Goal: Task Accomplishment & Management: Complete application form

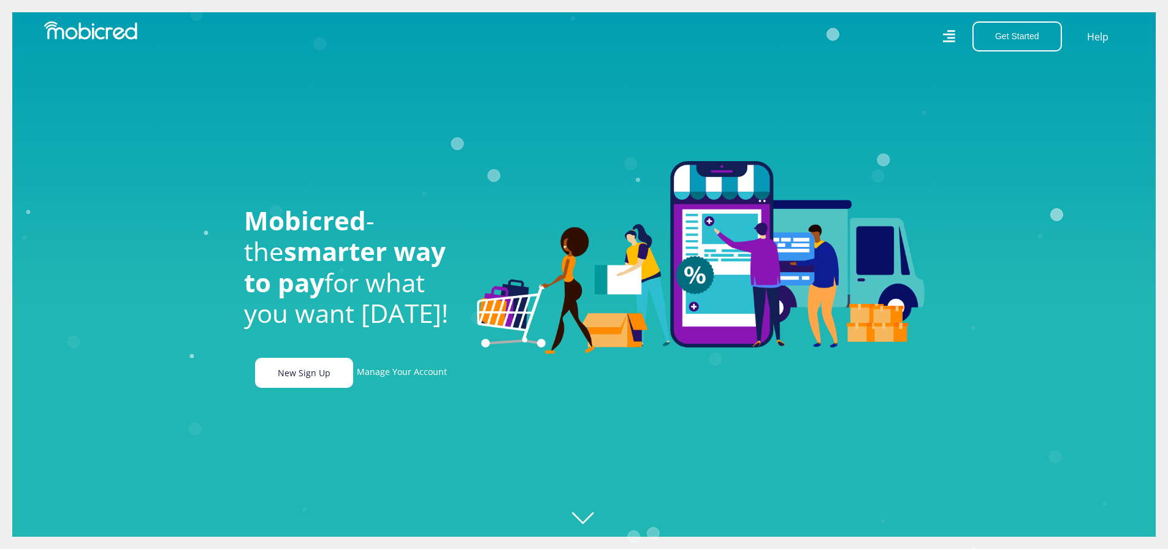
click at [300, 373] on link "New Sign Up" at bounding box center [304, 373] width 98 height 30
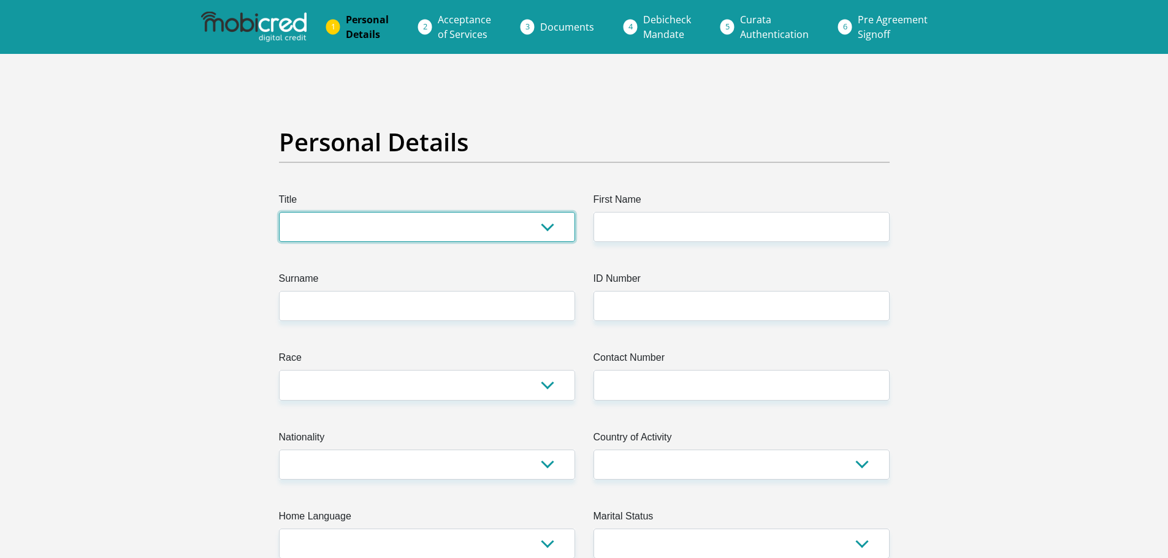
click at [484, 232] on select "Mr Ms Mrs Dr Other" at bounding box center [427, 227] width 296 height 30
select select "Mr"
click at [279, 212] on select "Mr Ms Mrs Dr Other" at bounding box center [427, 227] width 296 height 30
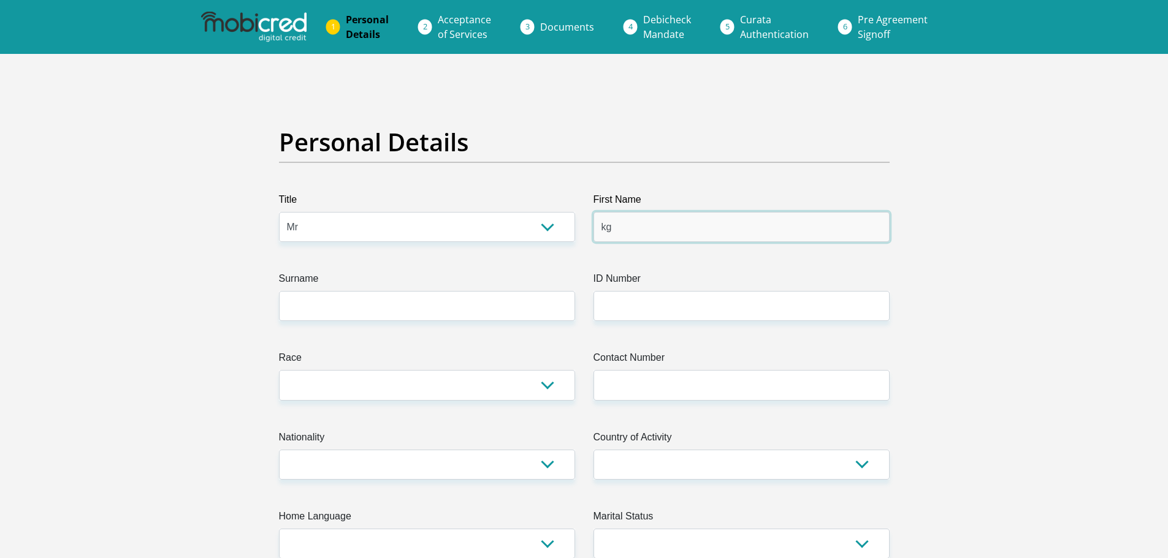
type input "k"
type input "Khulekani"
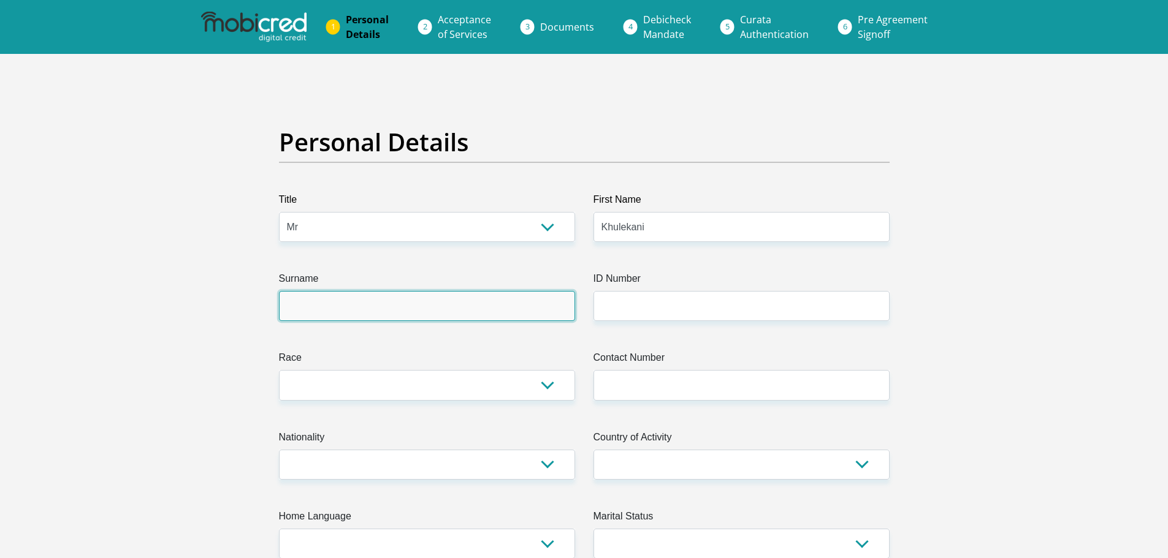
type input "Mhlongo"
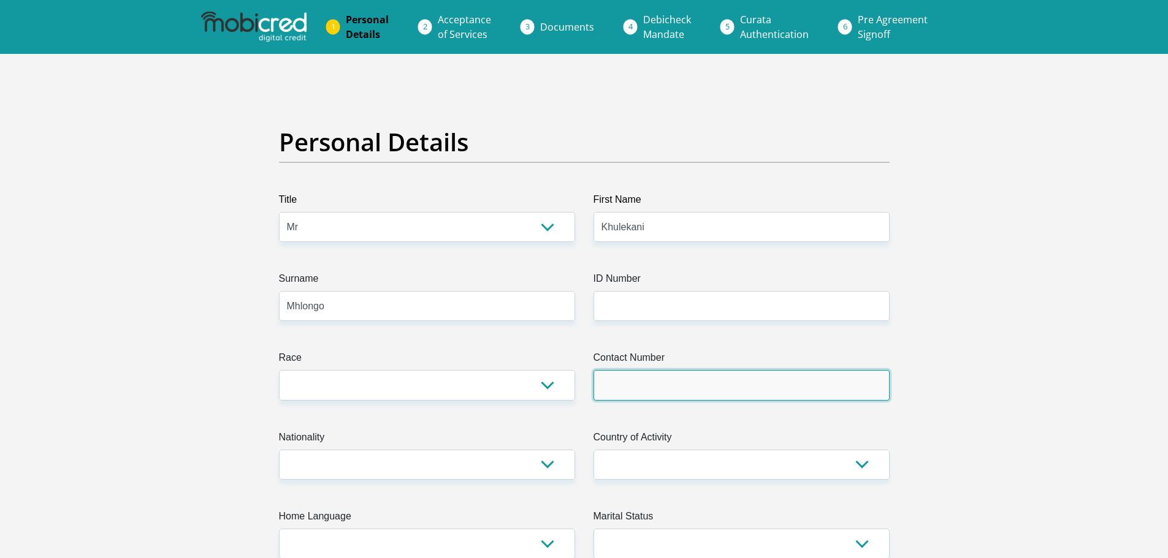
type input "0828953085"
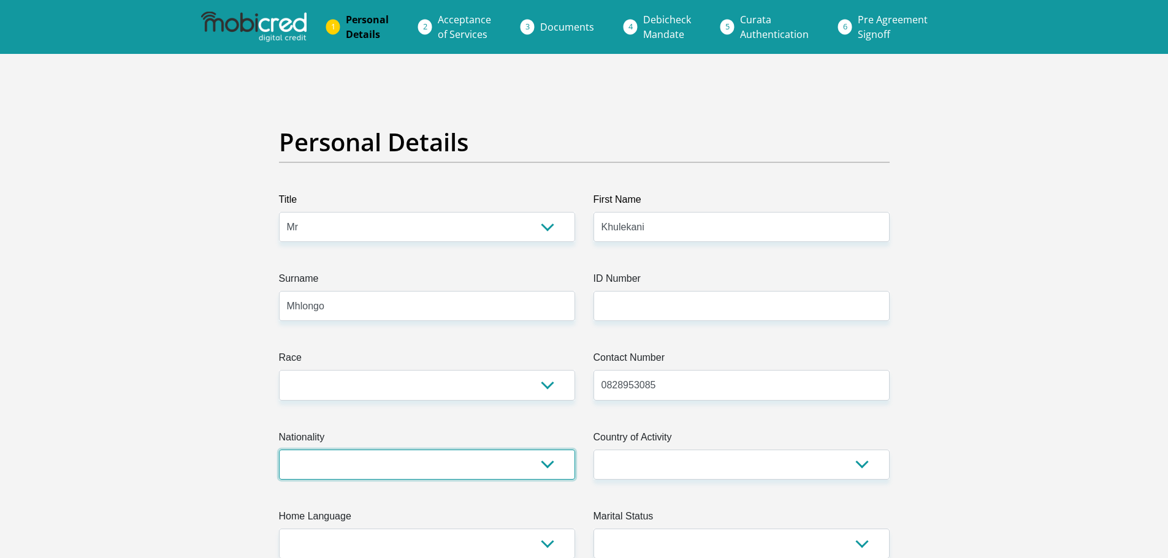
select select "ZAF"
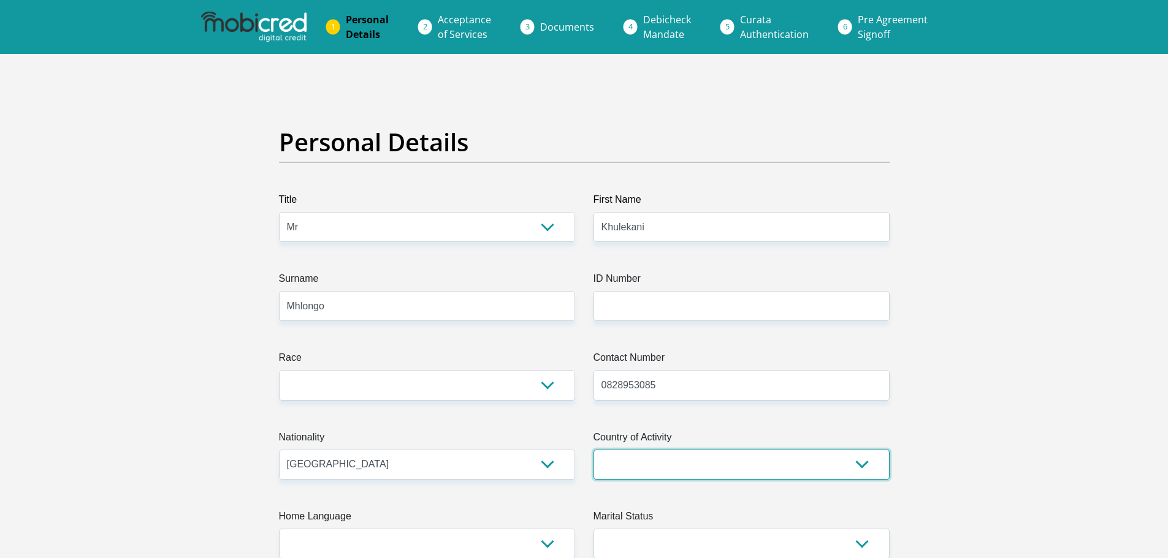
select select "ZAF"
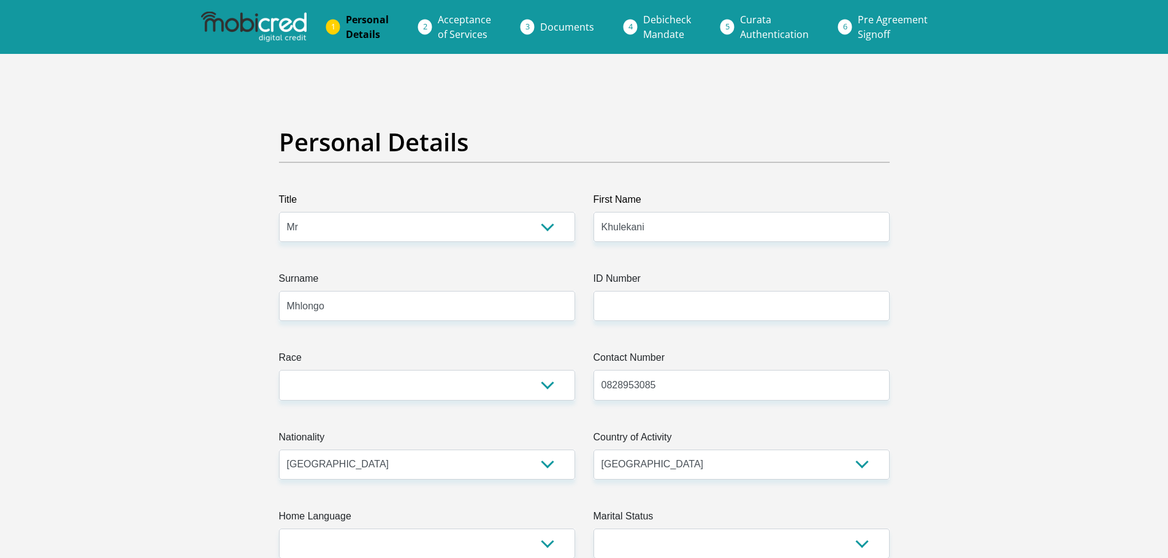
type input "36 Loerie Laan"
type input "B"
type input "Richards Bay"
type input "3900"
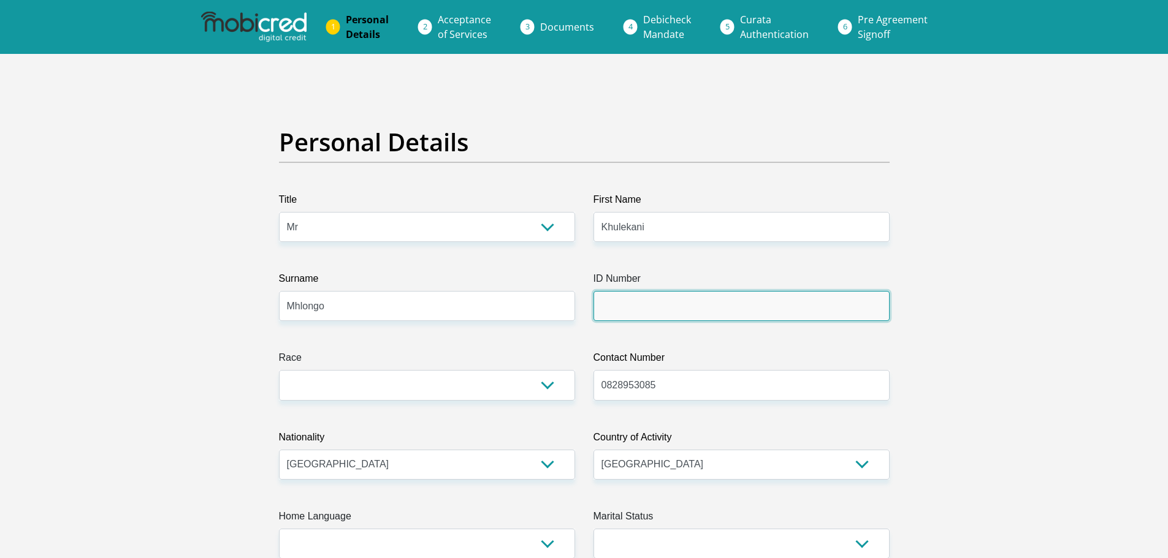
click at [685, 305] on input "ID Number" at bounding box center [741, 306] width 296 height 30
type input "8905315700080"
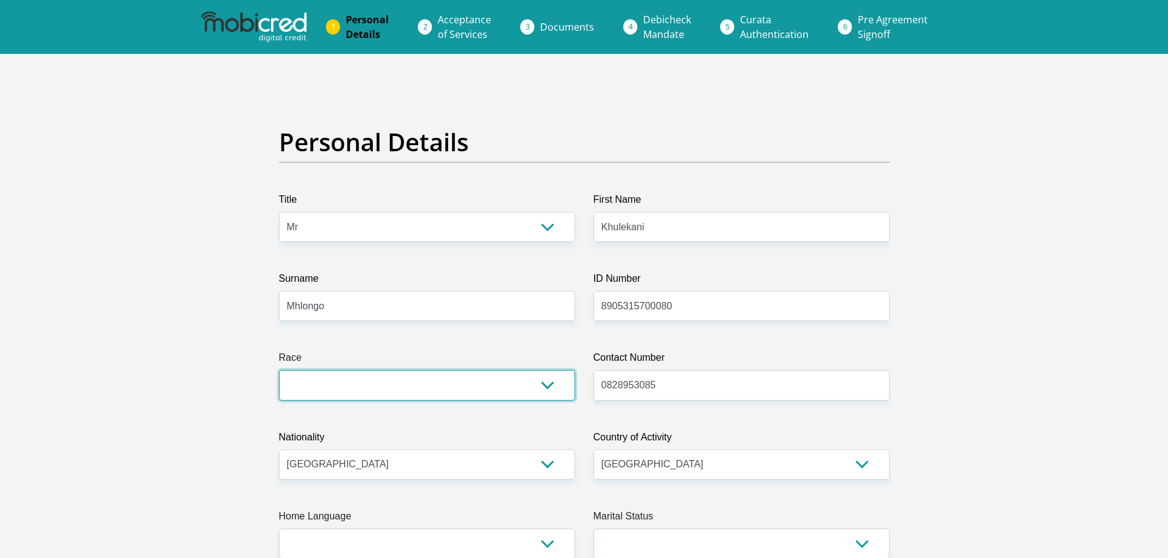
click at [512, 391] on select "Black Coloured Indian White Other" at bounding box center [427, 385] width 296 height 30
select select "1"
click at [279, 370] on select "Black Coloured Indian White Other" at bounding box center [427, 385] width 296 height 30
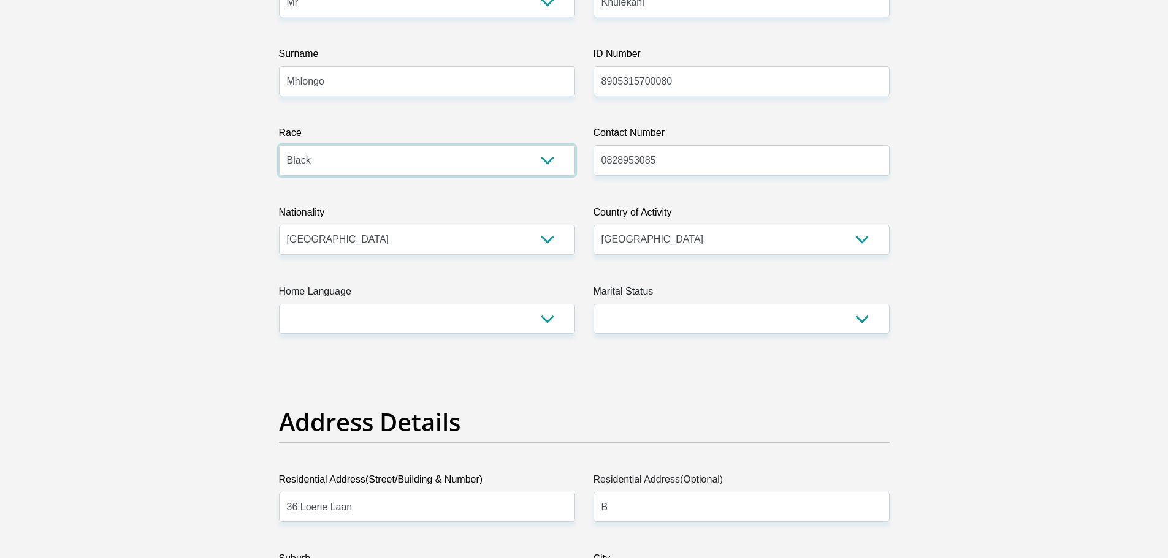
scroll to position [307, 0]
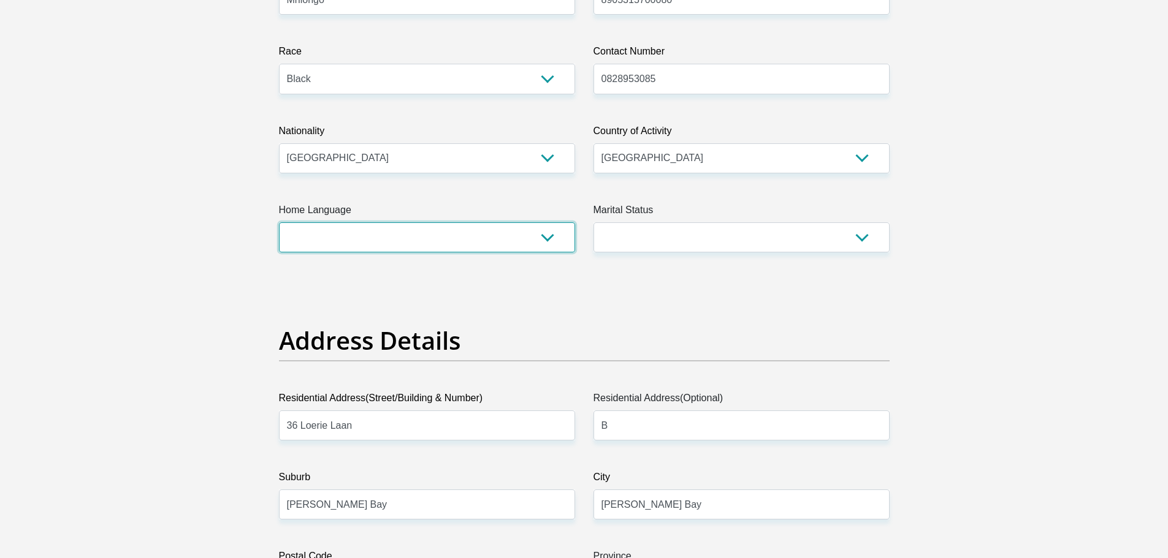
click at [545, 237] on select "Afrikaans English Sepedi South Ndebele Southern Sotho Swati Tsonga Tswana Venda…" at bounding box center [427, 238] width 296 height 30
select select "zul"
click at [279, 223] on select "Afrikaans English Sepedi South Ndebele Southern Sotho Swati Tsonga Tswana Venda…" at bounding box center [427, 238] width 296 height 30
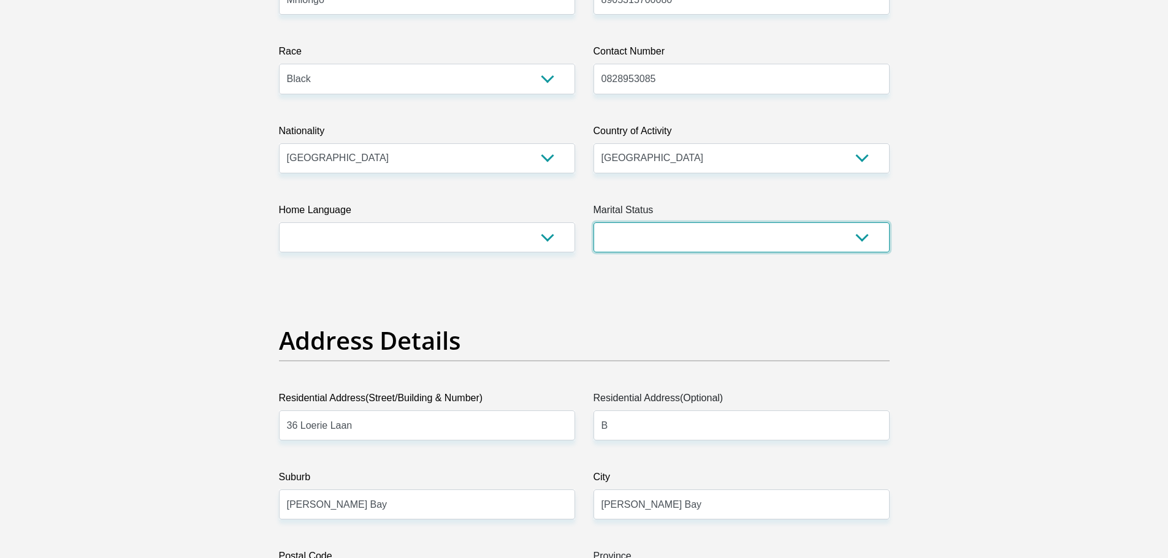
click at [703, 246] on select "Married ANC Single Divorced Widowed Married COP or Customary Law" at bounding box center [741, 238] width 296 height 30
select select "1"
click at [593, 223] on select "Married ANC Single Divorced Widowed Married COP or Customary Law" at bounding box center [741, 238] width 296 height 30
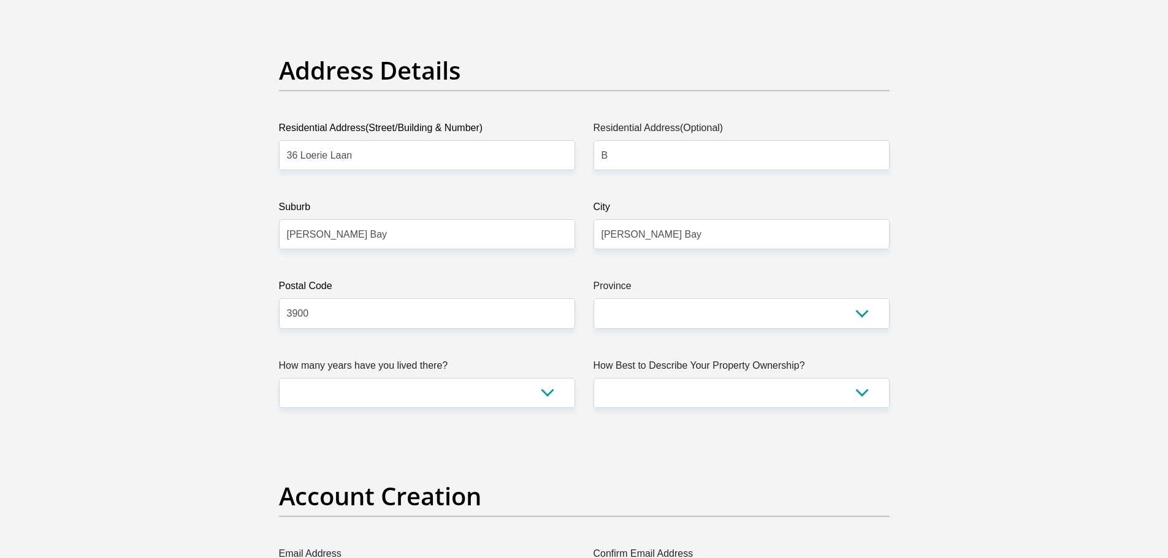
scroll to position [613, 0]
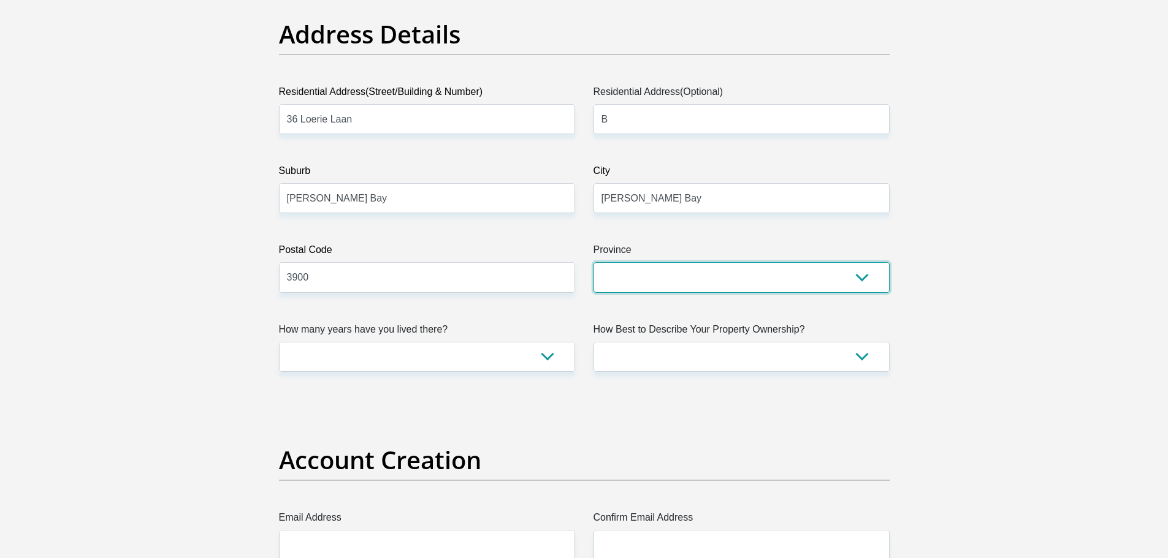
click at [656, 280] on select "Eastern Cape Free State Gauteng KwaZulu-Natal Limpopo Mpumalanga Northern Cape …" at bounding box center [741, 277] width 296 height 30
select select "KwaZulu-Natal"
click at [593, 262] on select "Eastern Cape Free State Gauteng KwaZulu-Natal Limpopo Mpumalanga Northern Cape …" at bounding box center [741, 277] width 296 height 30
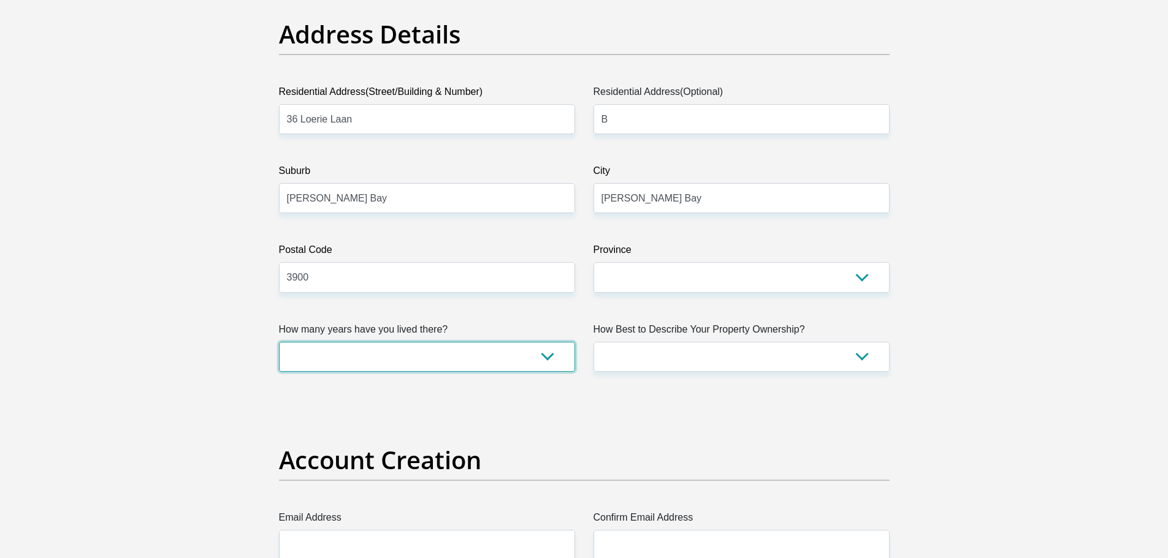
click at [519, 368] on select "less than 1 year 1-3 years 3-5 years 5+ years" at bounding box center [427, 357] width 296 height 30
select select "2"
click at [279, 342] on select "less than 1 year 1-3 years 3-5 years 5+ years" at bounding box center [427, 357] width 296 height 30
click at [517, 357] on select "less than 1 year 1-3 years 3-5 years 5+ years" at bounding box center [427, 357] width 296 height 30
click at [279, 342] on select "less than 1 year 1-3 years 3-5 years 5+ years" at bounding box center [427, 357] width 296 height 30
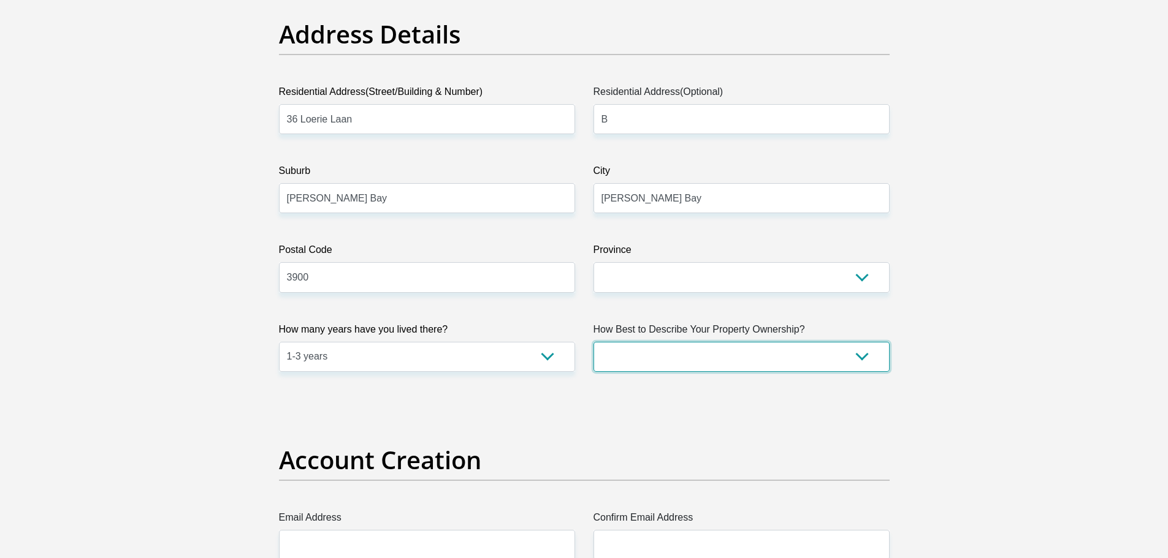
click at [766, 370] on select "Owned Rented Family Owned Company Dwelling" at bounding box center [741, 357] width 296 height 30
select select "parents"
click at [593, 342] on select "Owned Rented Family Owned Company Dwelling" at bounding box center [741, 357] width 296 height 30
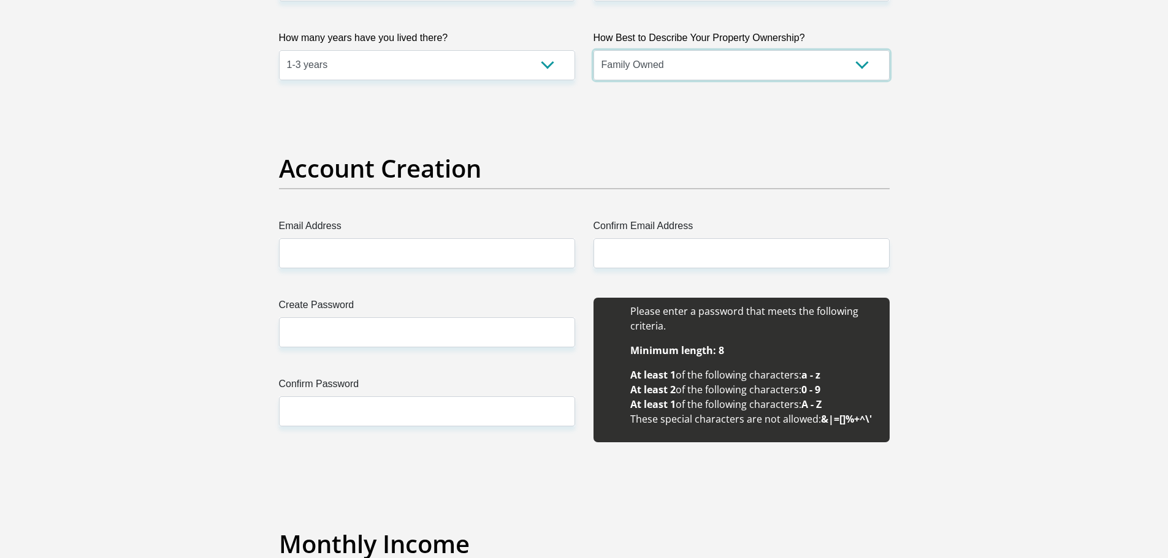
scroll to position [920, 0]
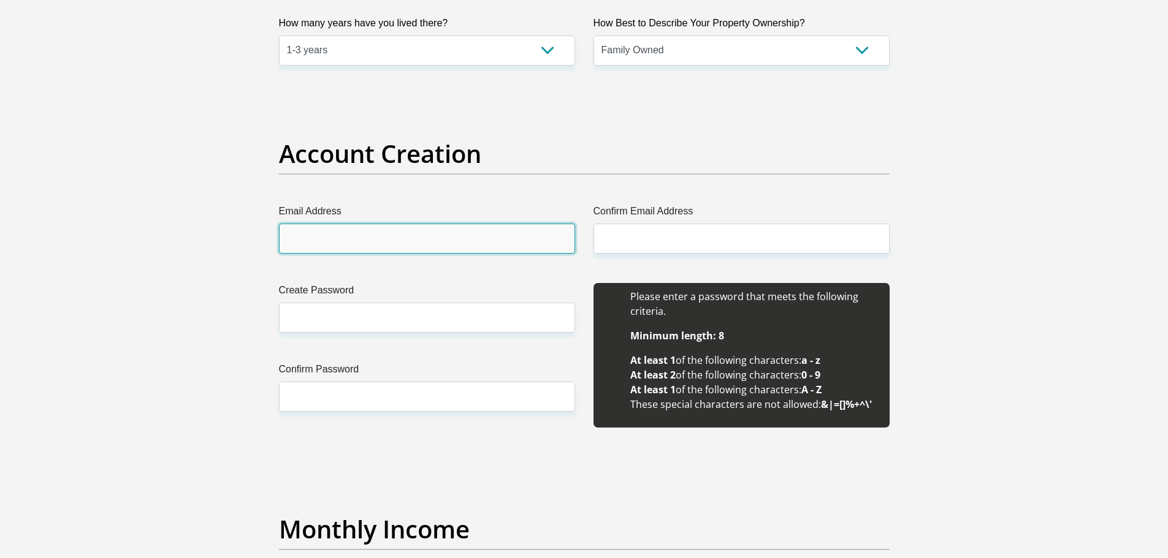
click at [378, 228] on input "Email Address" at bounding box center [427, 239] width 296 height 30
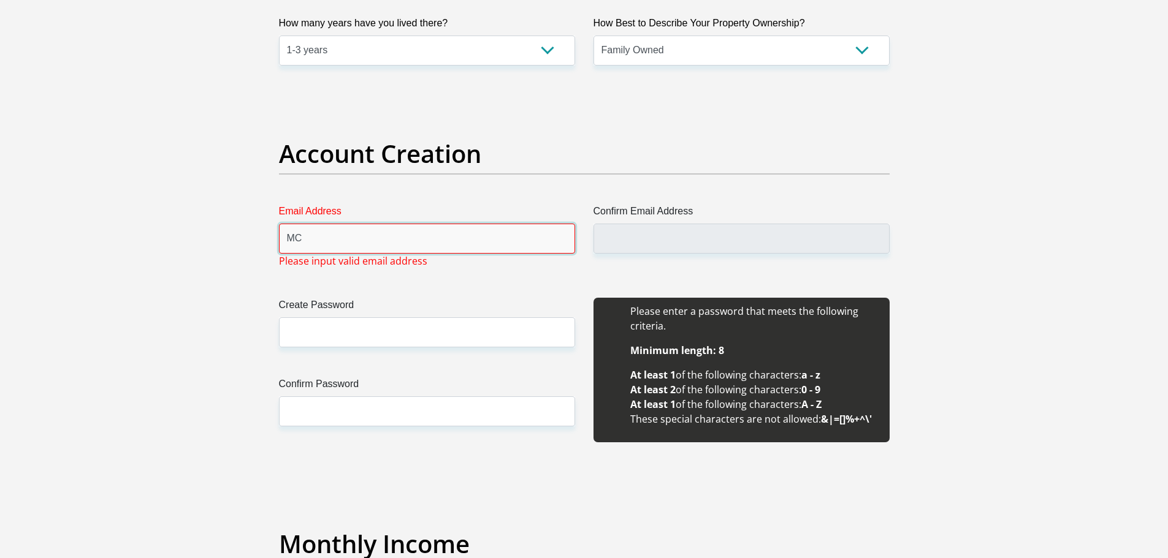
type input "M"
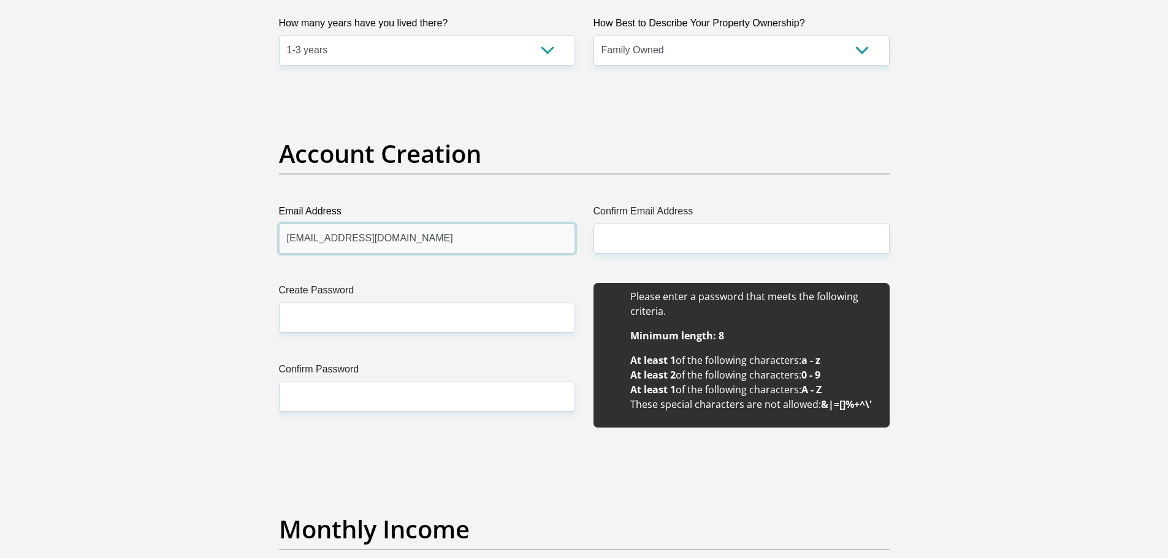
type input "mcdod@live.co.za"
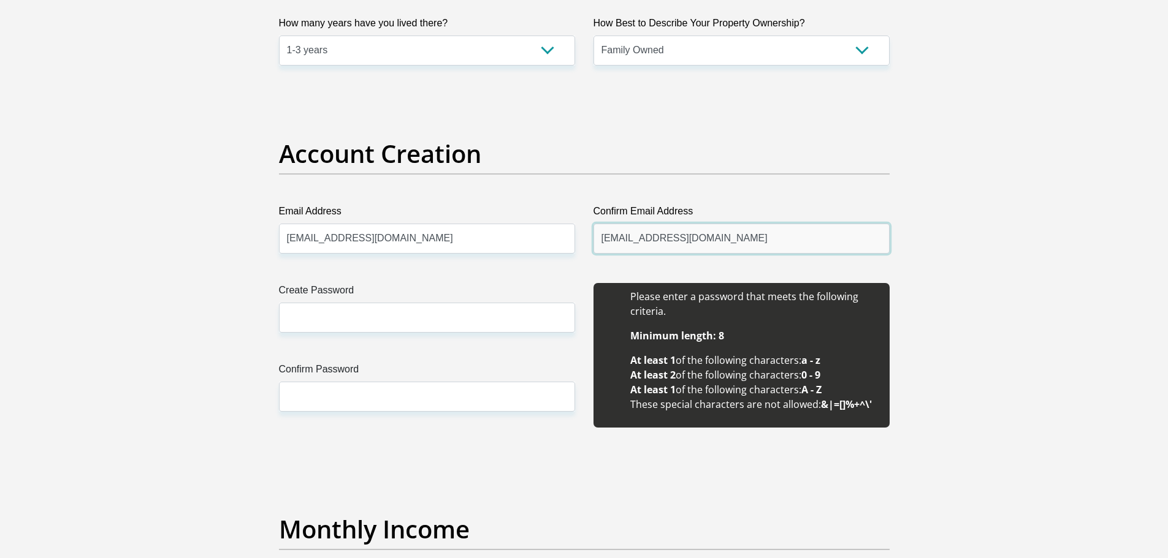
type input "mcdod@live.co.za"
type input "Yenzeka2323!"
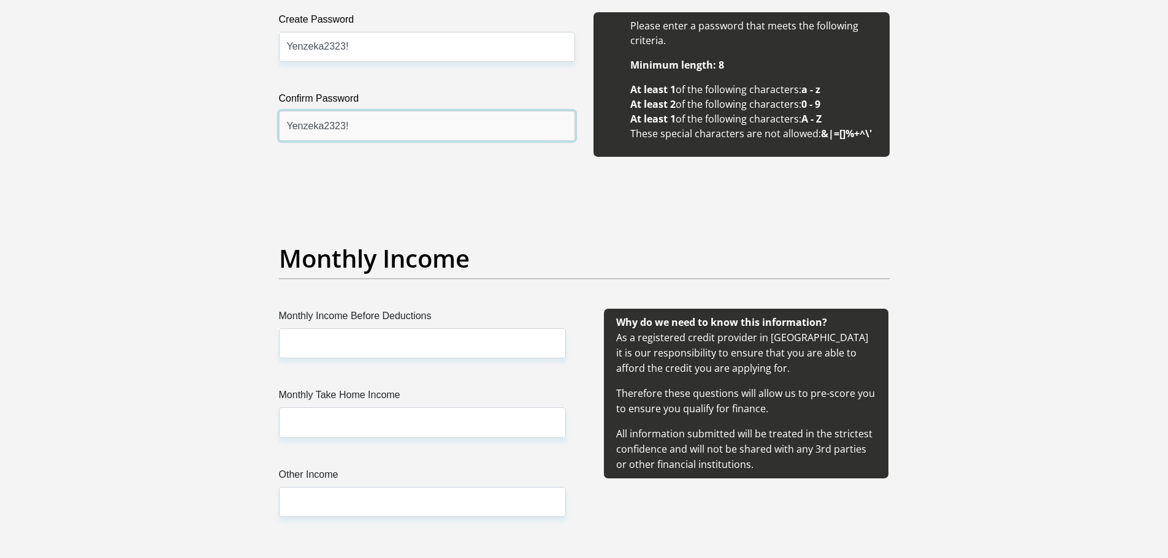
scroll to position [1226, 0]
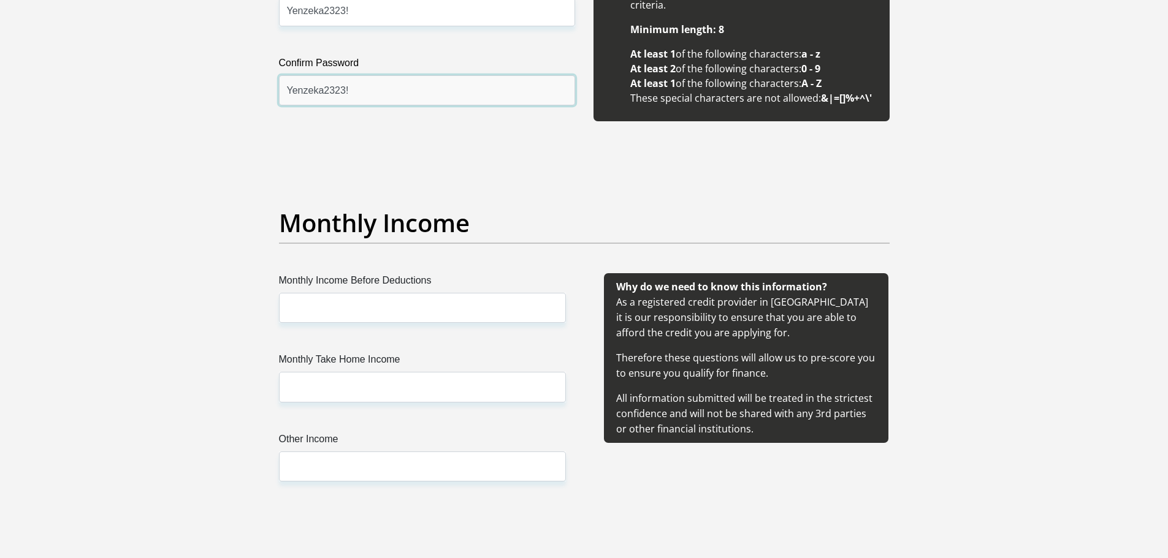
type input "Yenzeka2323!"
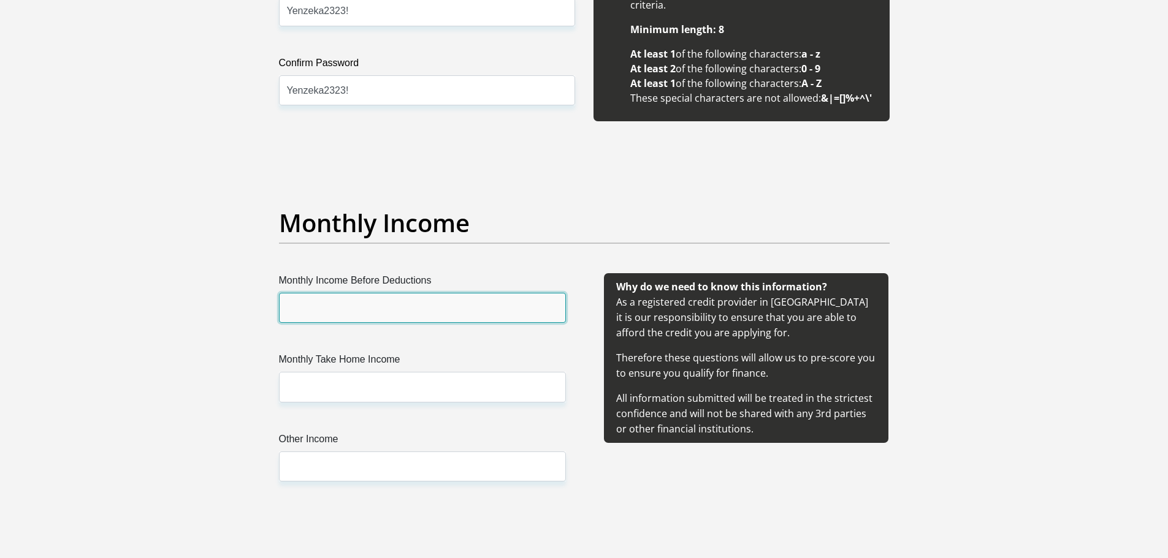
click at [446, 309] on input "Monthly Income Before Deductions" at bounding box center [422, 308] width 287 height 30
type input "75000"
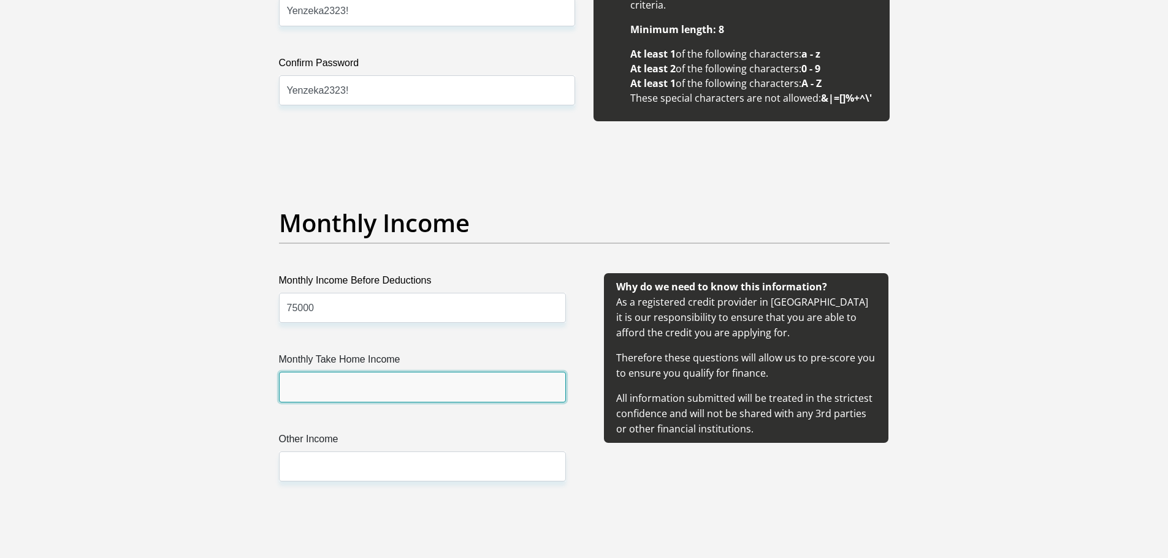
click at [430, 385] on input "Monthly Take Home Income" at bounding box center [422, 387] width 287 height 30
type input "58000"
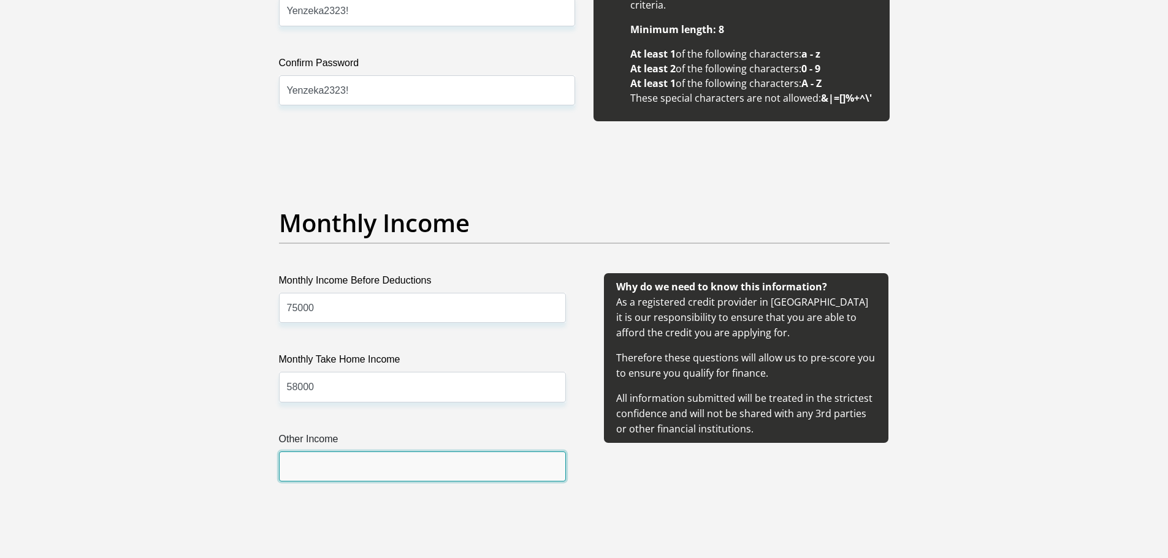
click at [394, 468] on input "Other Income" at bounding box center [422, 467] width 287 height 30
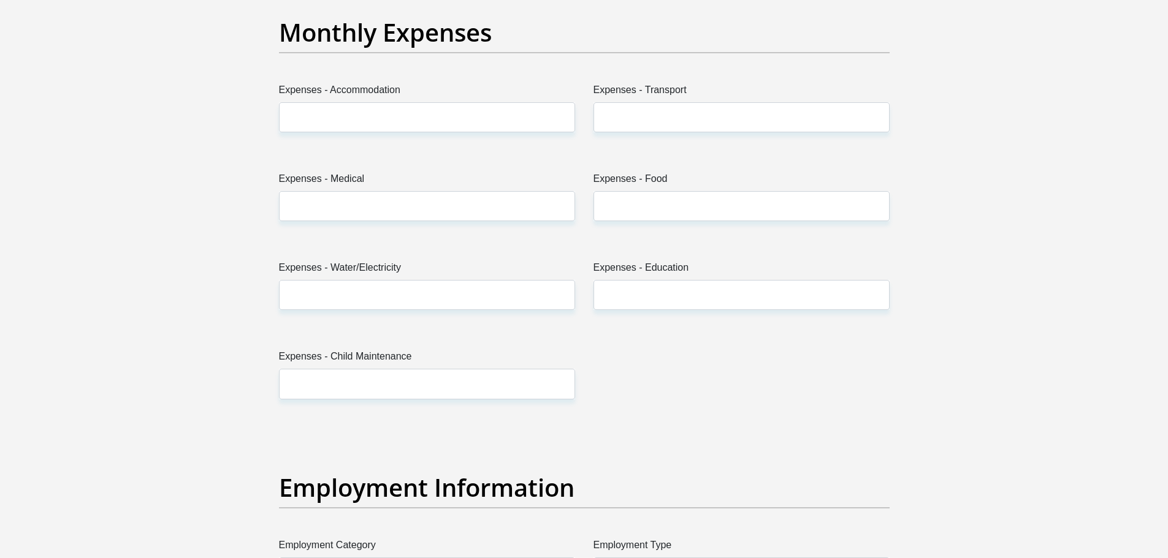
scroll to position [1778, 0]
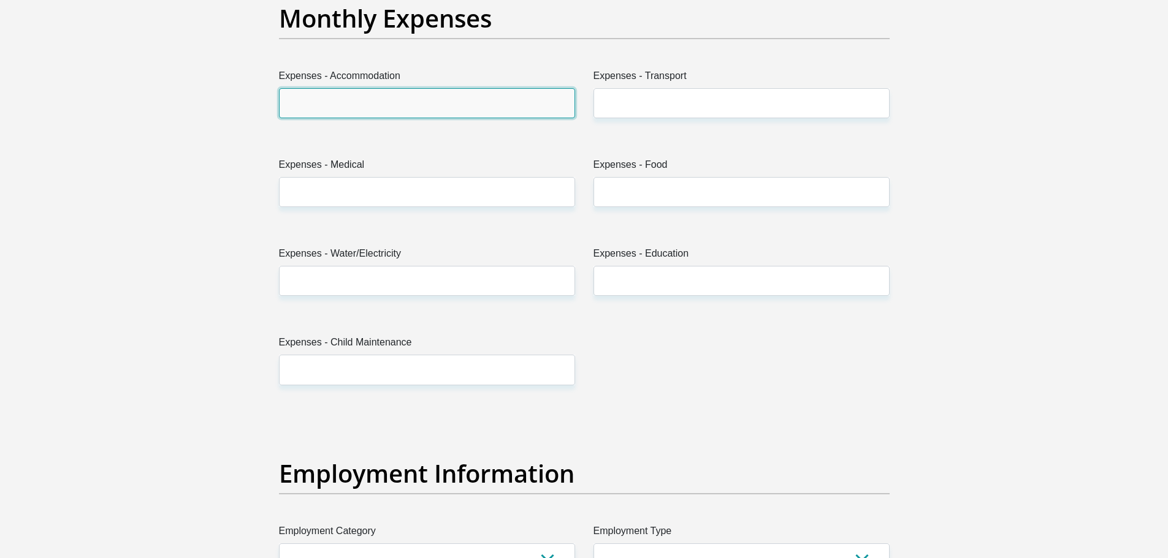
click at [405, 107] on input "Expenses - Accommodation" at bounding box center [427, 103] width 296 height 30
type input "0"
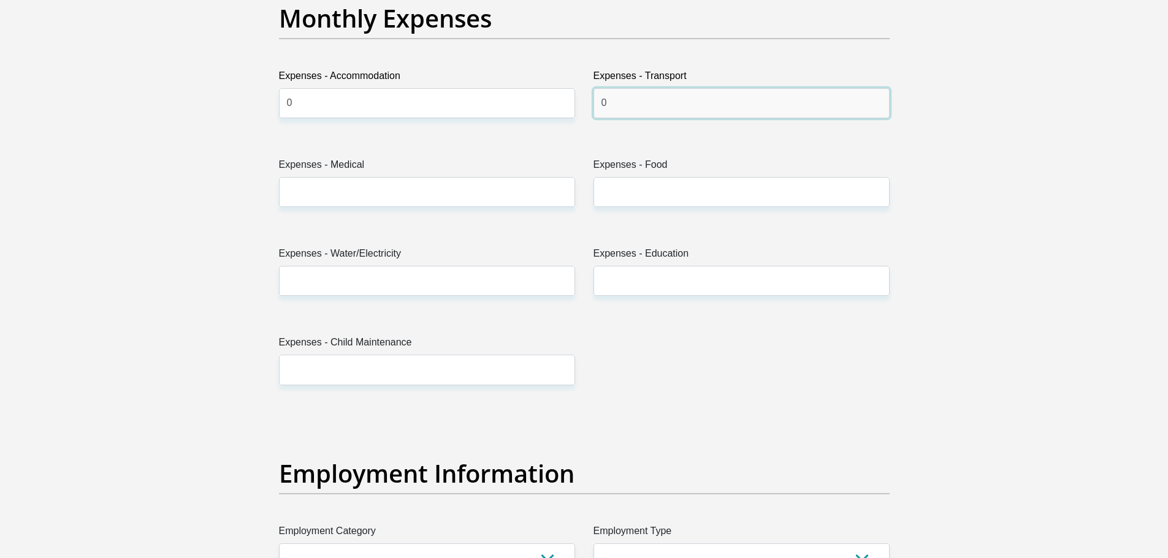
type input "0"
type input "1500"
click at [405, 106] on input "0" at bounding box center [427, 103] width 296 height 30
click at [615, 108] on input "0" at bounding box center [741, 103] width 296 height 30
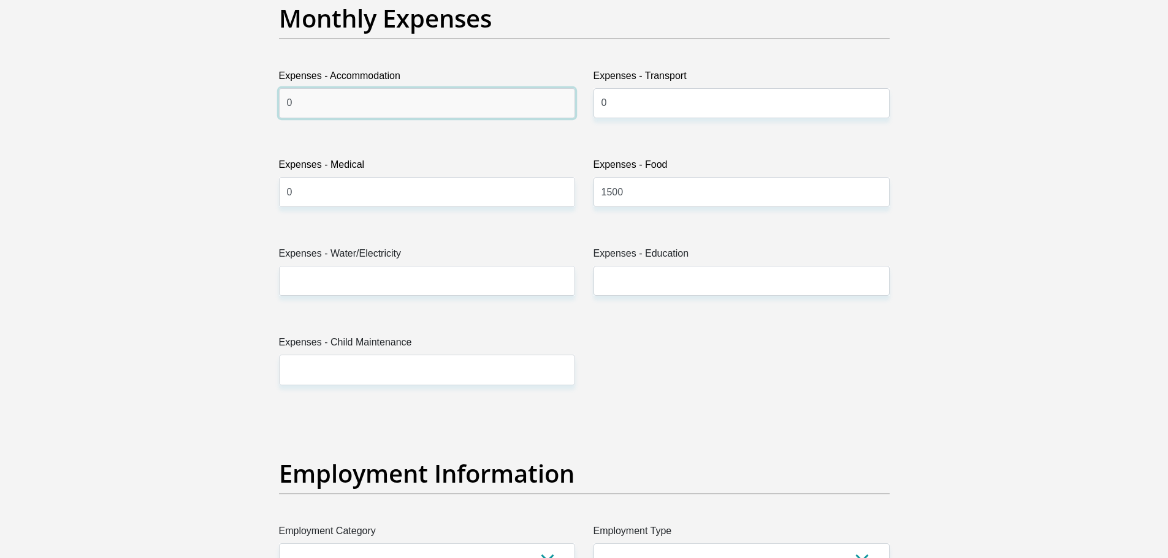
click at [410, 110] on input "0" at bounding box center [427, 103] width 296 height 30
click at [460, 194] on input "0" at bounding box center [427, 192] width 296 height 30
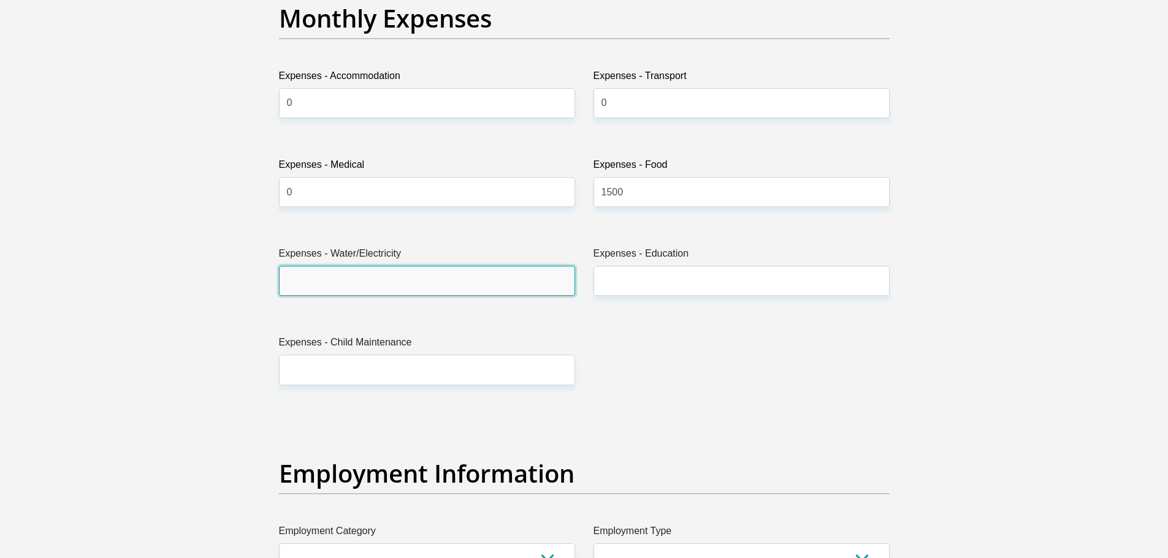
click at [436, 285] on input "Expenses - Water/Electricity" at bounding box center [427, 281] width 296 height 30
type input "200"
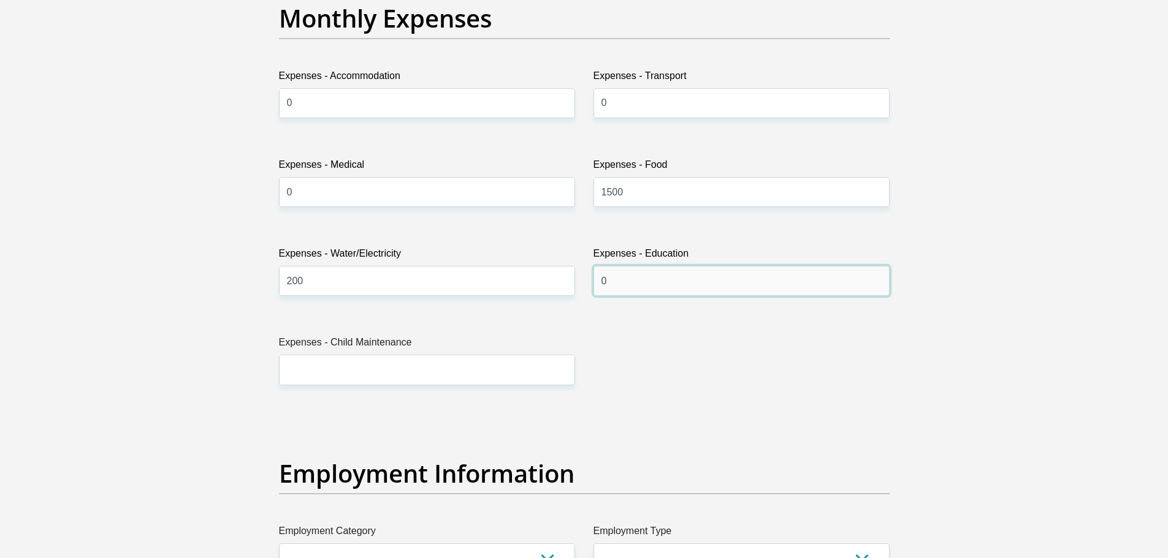
type input "0"
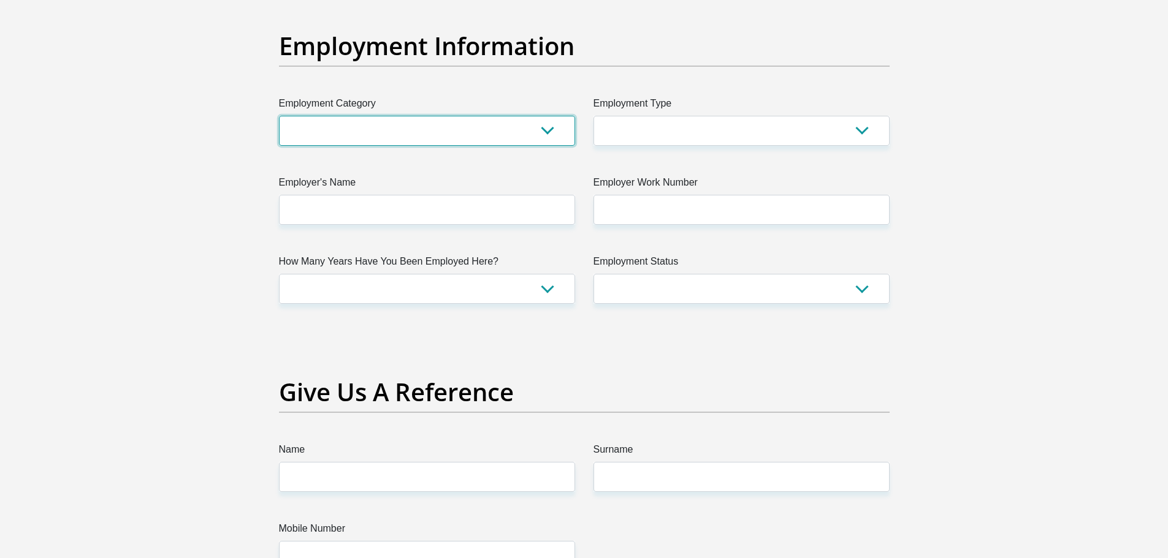
scroll to position [2222, 0]
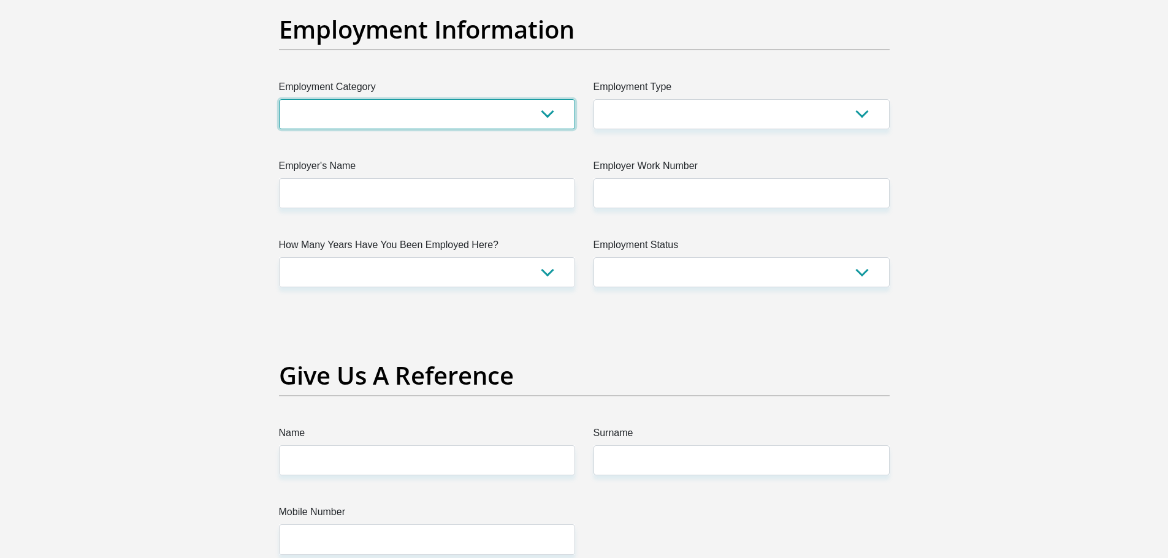
click at [550, 106] on select "AGRICULTURE ALCOHOL & TOBACCO CONSTRUCTION MATERIALS METALLURGY EQUIPMENT FOR R…" at bounding box center [427, 114] width 296 height 30
select select "6"
click at [279, 99] on select "AGRICULTURE ALCOHOL & TOBACCO CONSTRUCTION MATERIALS METALLURGY EQUIPMENT FOR R…" at bounding box center [427, 114] width 296 height 30
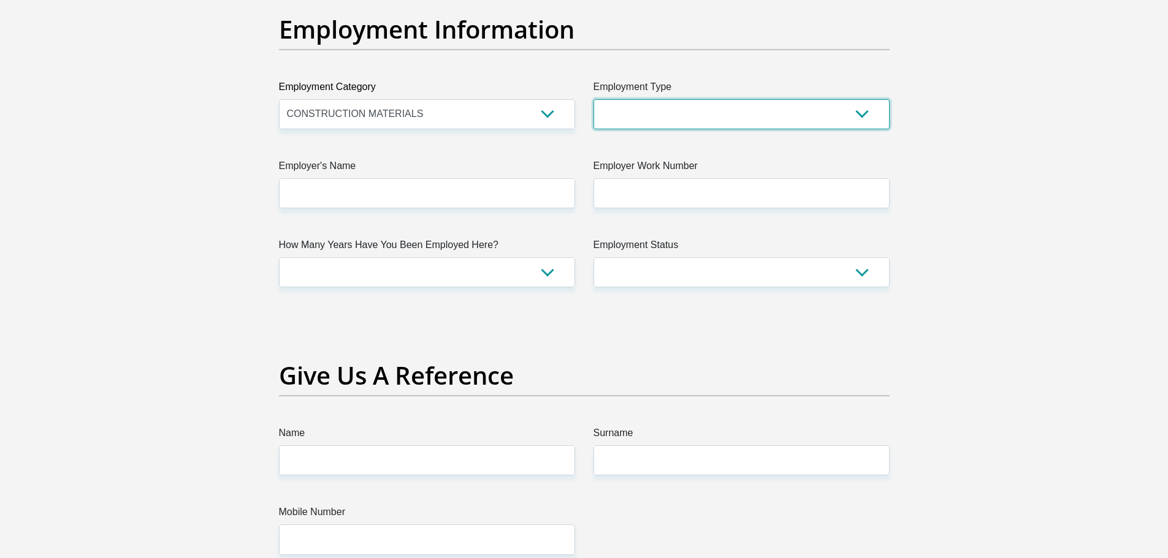
click at [656, 116] on select "College/Lecturer Craft Seller Creative Driver Executive Farmer Forces - Non Com…" at bounding box center [741, 114] width 296 height 30
select select "Manager"
click at [593, 99] on select "College/Lecturer Craft Seller Creative Driver Executive Farmer Forces - Non Com…" at bounding box center [741, 114] width 296 height 30
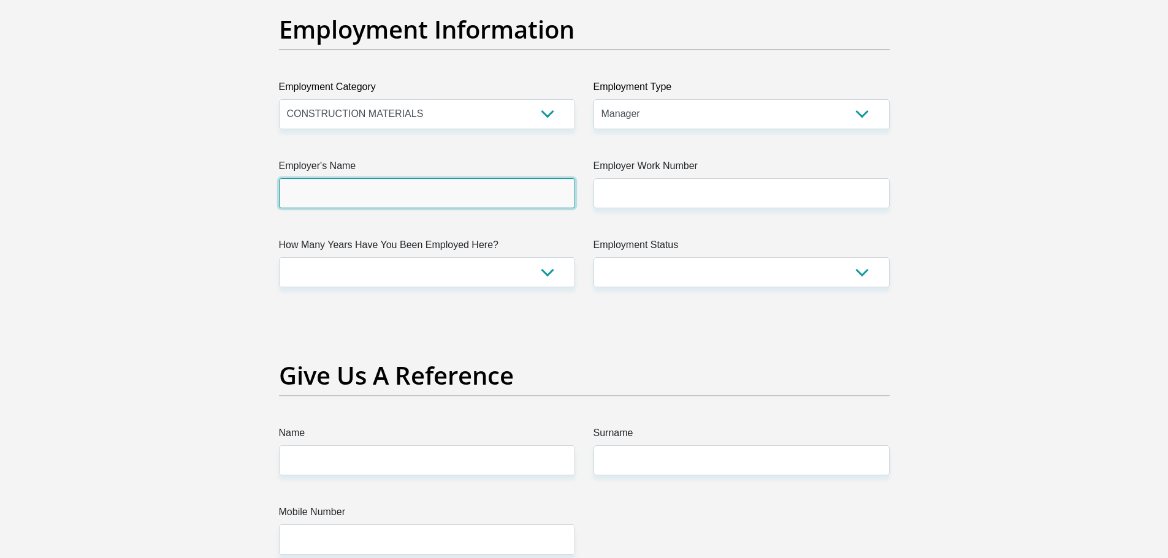
click at [417, 192] on input "Employer's Name" at bounding box center [427, 193] width 296 height 30
type input "RamReadymix"
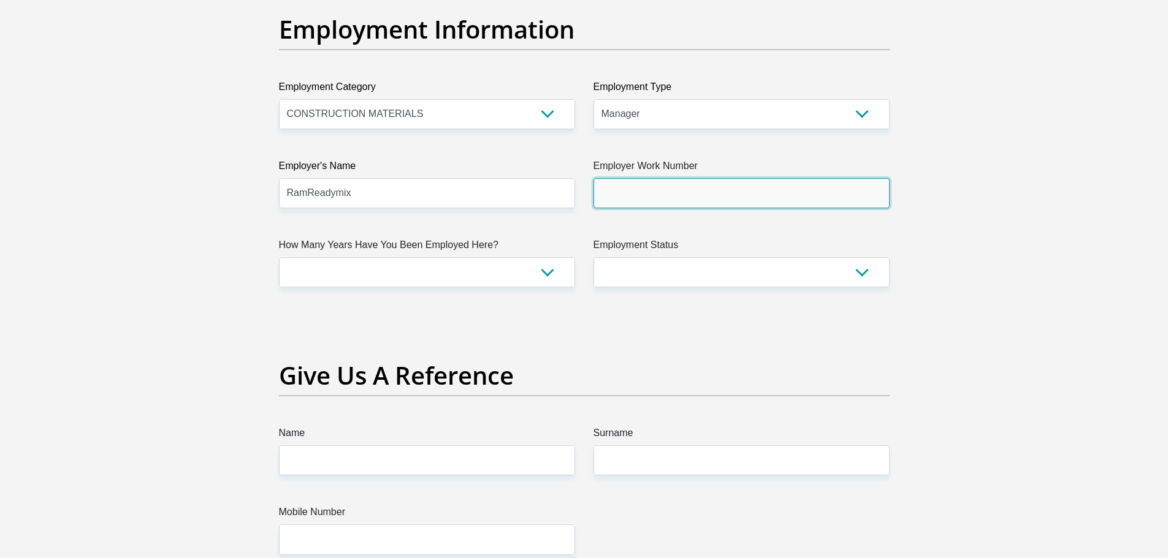
click at [644, 196] on input "Employer Work Number" at bounding box center [741, 193] width 296 height 30
type input "0828953085"
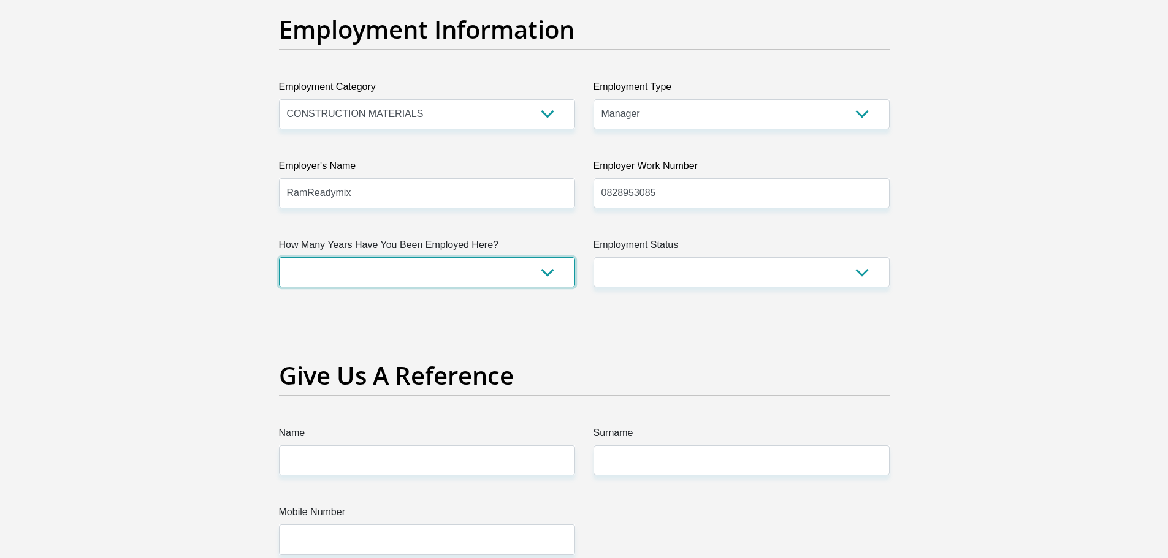
click at [428, 282] on select "less than 1 year 1-3 years 3-5 years 5+ years" at bounding box center [427, 272] width 296 height 30
select select "6"
click at [279, 257] on select "less than 1 year 1-3 years 3-5 years 5+ years" at bounding box center [427, 272] width 296 height 30
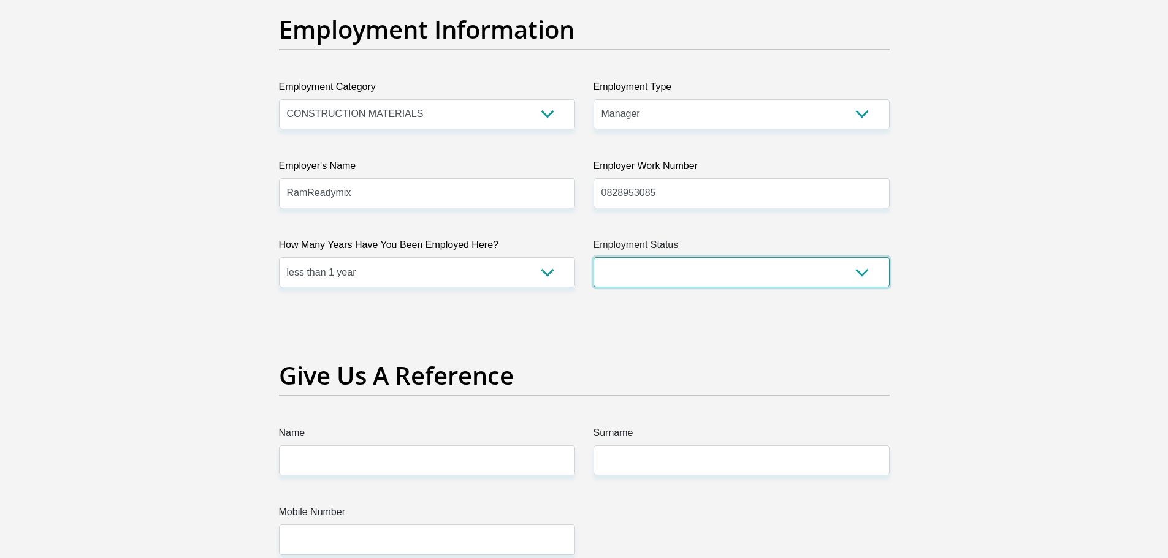
click at [714, 276] on select "Permanent/Full-time Part-time/Casual Contract Worker Self-Employed Housewife Re…" at bounding box center [741, 272] width 296 height 30
select select "1"
click at [593, 257] on select "Permanent/Full-time Part-time/Casual Contract Worker Self-Employed Housewife Re…" at bounding box center [741, 272] width 296 height 30
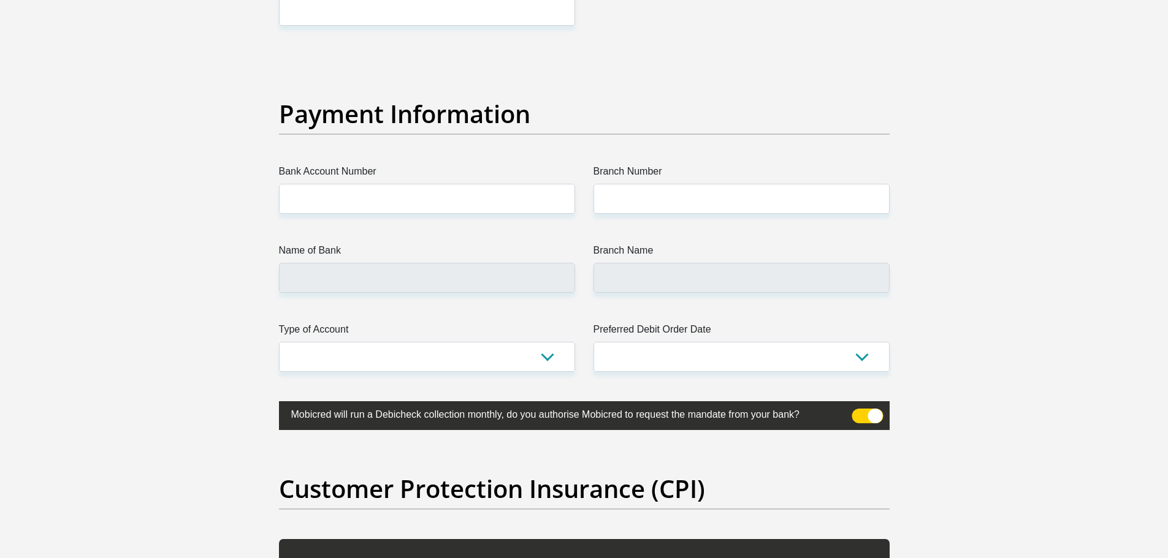
scroll to position [2774, 0]
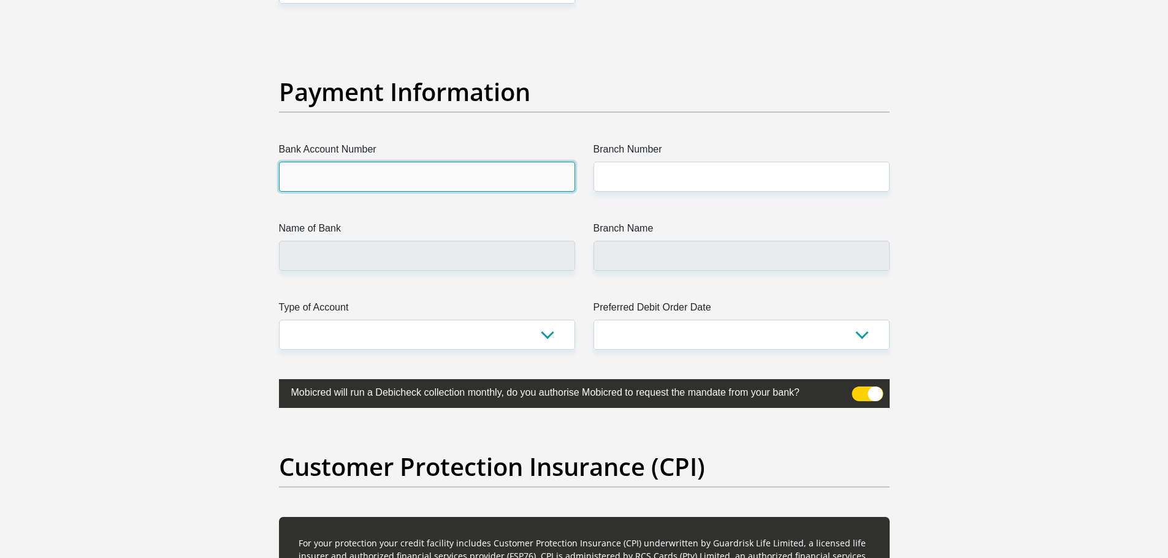
click at [490, 181] on input "Bank Account Number" at bounding box center [427, 177] width 296 height 30
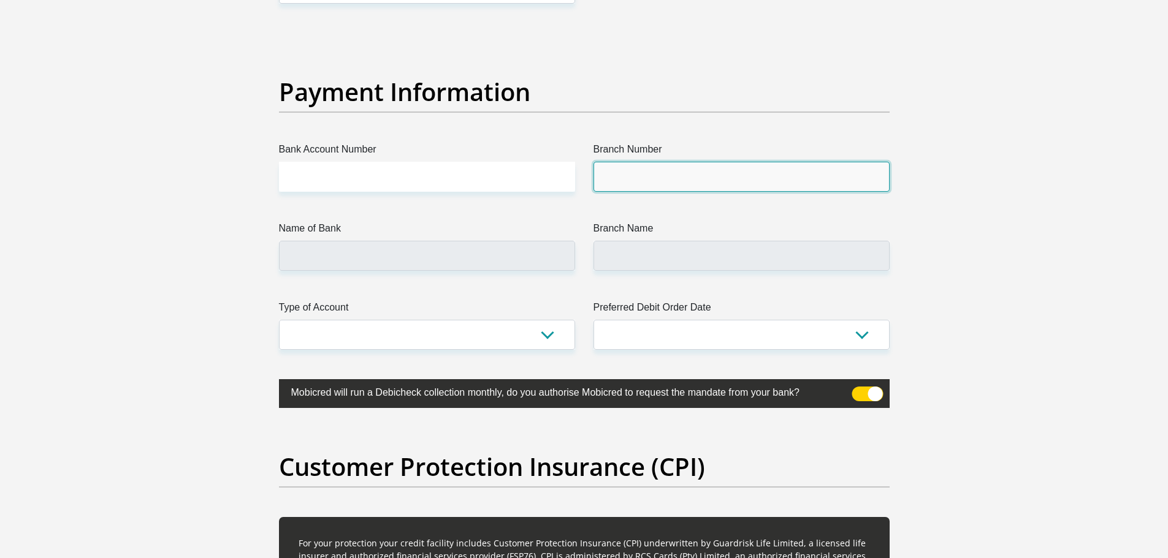
click at [630, 177] on input "Branch Number" at bounding box center [741, 177] width 296 height 30
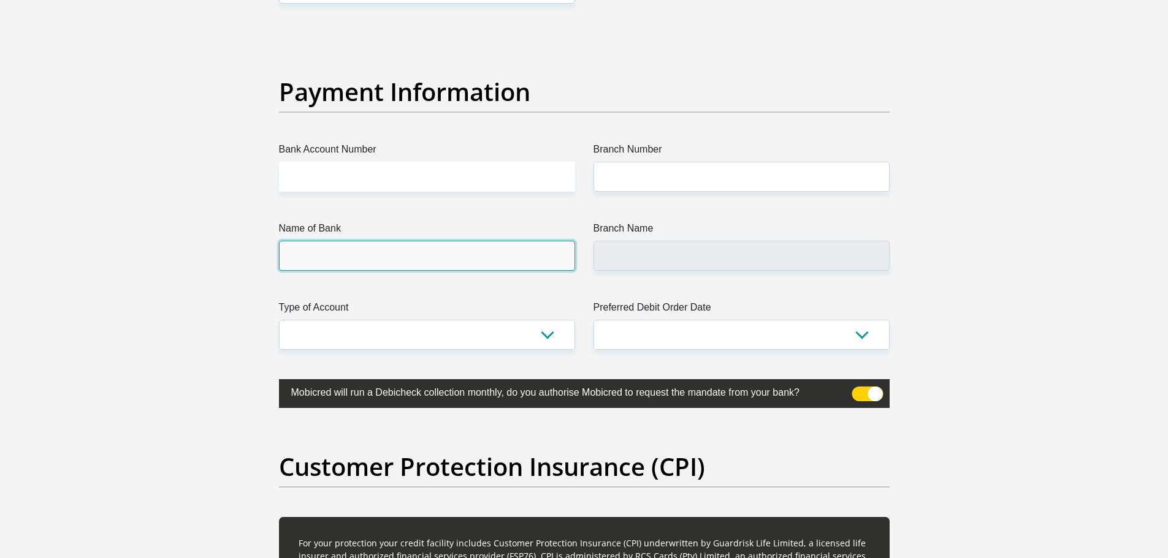
click at [472, 266] on input "Name of Bank" at bounding box center [427, 256] width 296 height 30
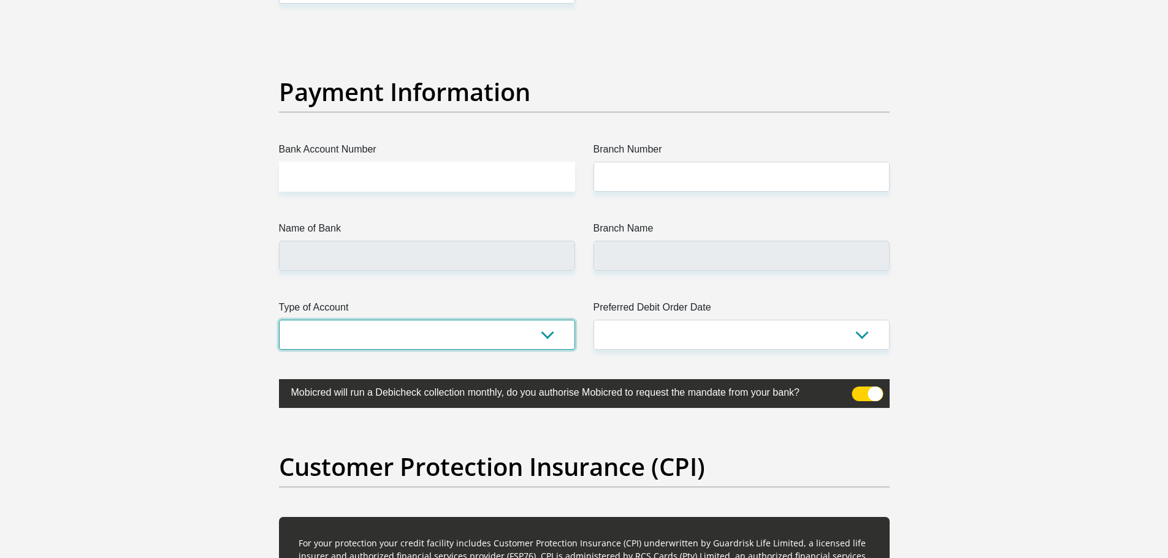
click at [508, 345] on select "Cheque Savings" at bounding box center [427, 335] width 296 height 30
select select "CUR"
click at [279, 320] on select "Cheque Savings" at bounding box center [427, 335] width 296 height 30
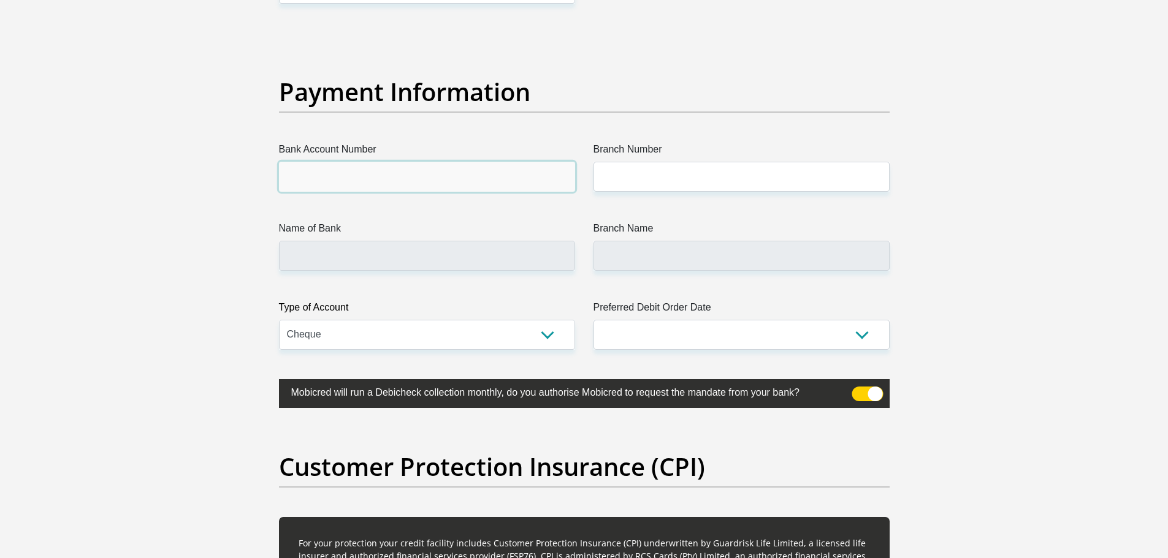
click at [411, 166] on input "Bank Account Number" at bounding box center [427, 177] width 296 height 30
type input "1303221934"
type input "198765"
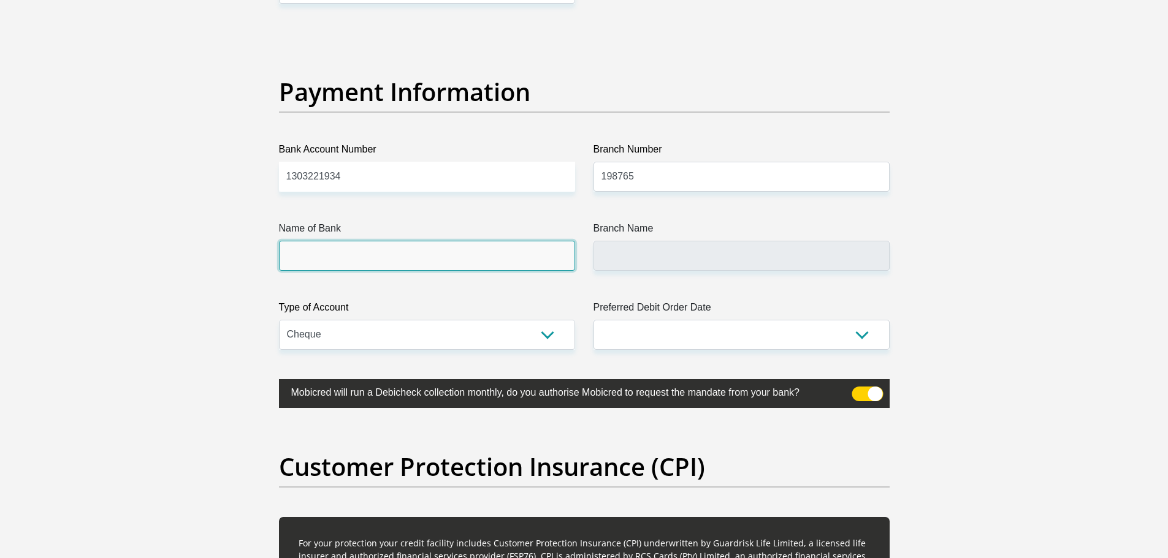
type input "NEDBANK"
type input "NEDBANK SOUTH AFRICA"
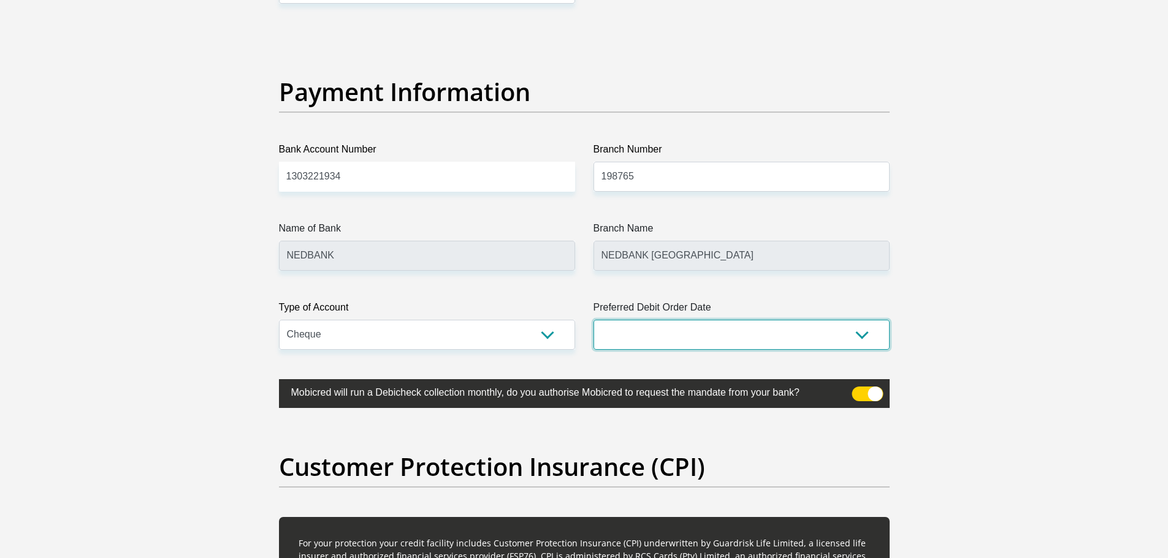
click at [665, 335] on select "1st 2nd 3rd 4th 5th 7th 18th 19th 20th 21st 22nd 23rd 24th 25th 26th 27th 28th …" at bounding box center [741, 335] width 296 height 30
select select "30"
click at [593, 320] on select "1st 2nd 3rd 4th 5th 7th 18th 19th 20th 21st 22nd 23rd 24th 25th 26th 27th 28th …" at bounding box center [741, 335] width 296 height 30
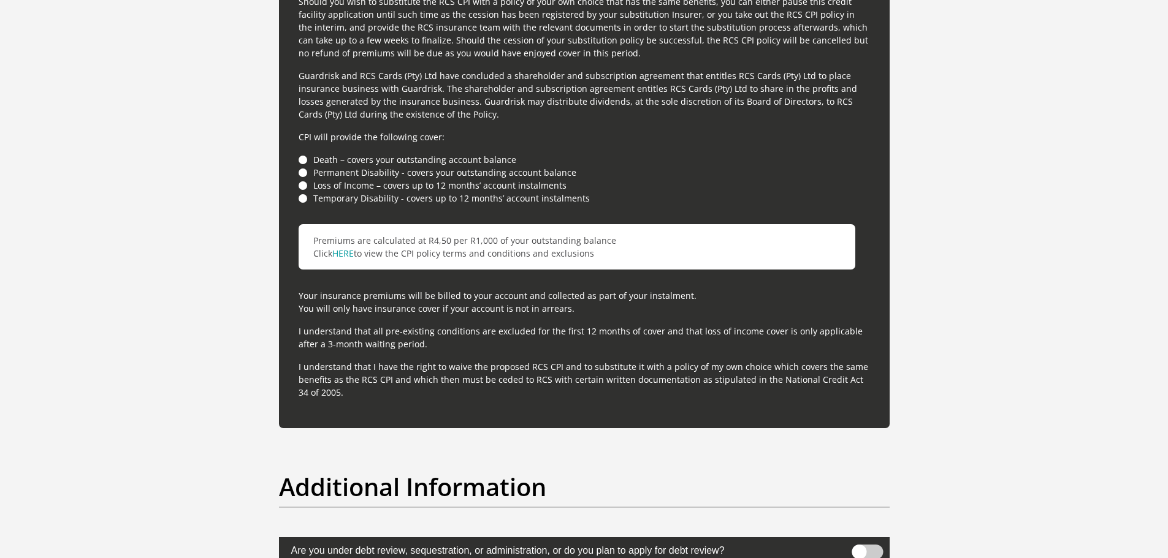
scroll to position [3387, 0]
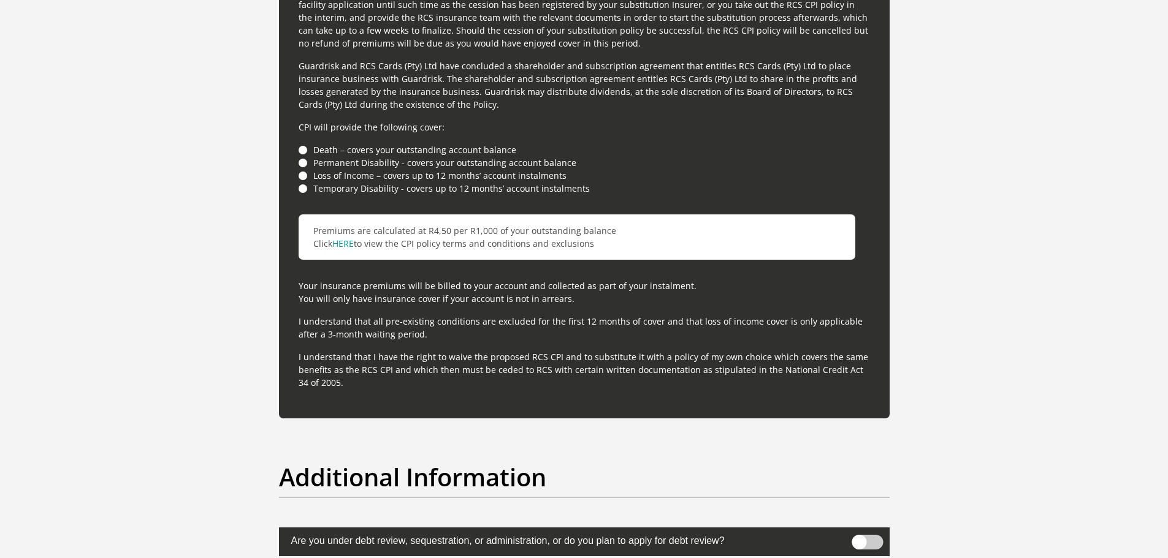
click at [300, 173] on li "Loss of Income – covers up to 12 months’ account instalments" at bounding box center [584, 175] width 571 height 13
click at [303, 174] on li "Loss of Income – covers up to 12 months’ account instalments" at bounding box center [584, 175] width 571 height 13
click at [301, 176] on li "Loss of Income – covers up to 12 months’ account instalments" at bounding box center [584, 175] width 571 height 13
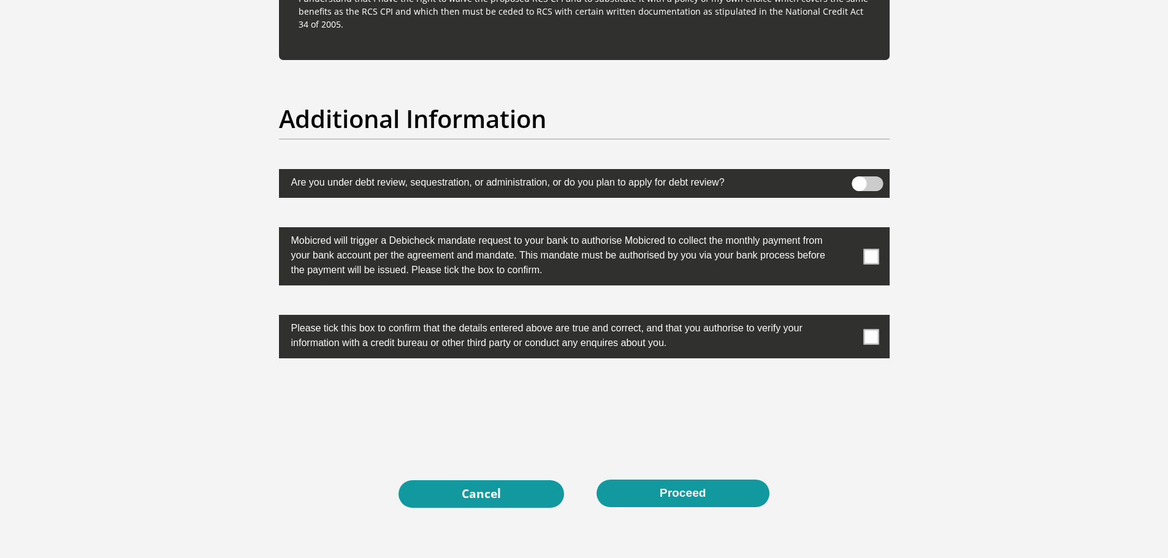
scroll to position [3755, 0]
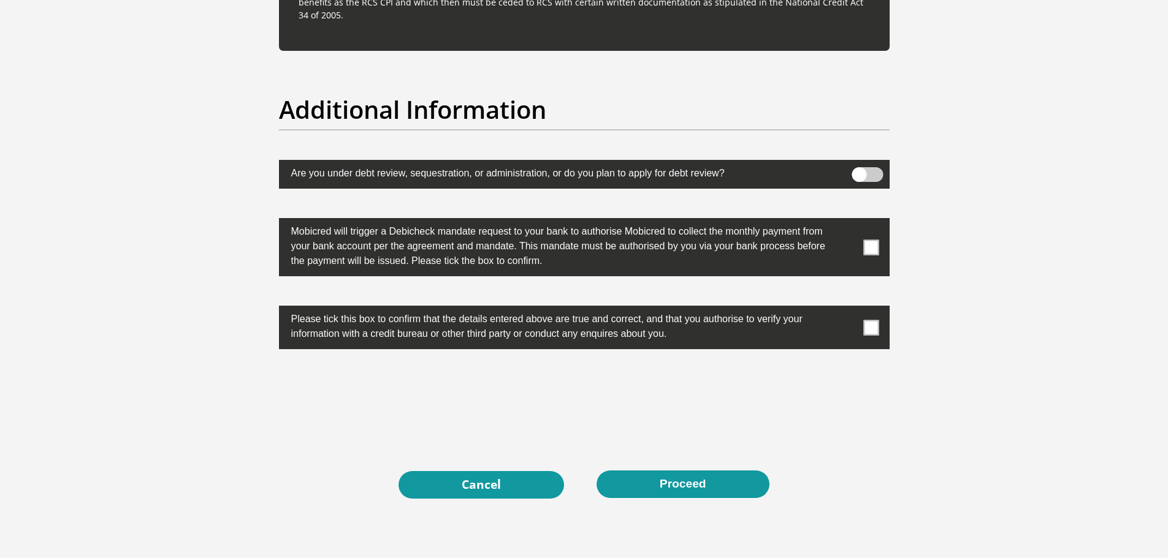
click at [875, 251] on span at bounding box center [870, 247] width 15 height 15
click at [847, 221] on input "checkbox" at bounding box center [847, 221] width 0 height 0
click at [873, 327] on span at bounding box center [870, 327] width 15 height 15
click at [847, 309] on input "checkbox" at bounding box center [847, 309] width 0 height 0
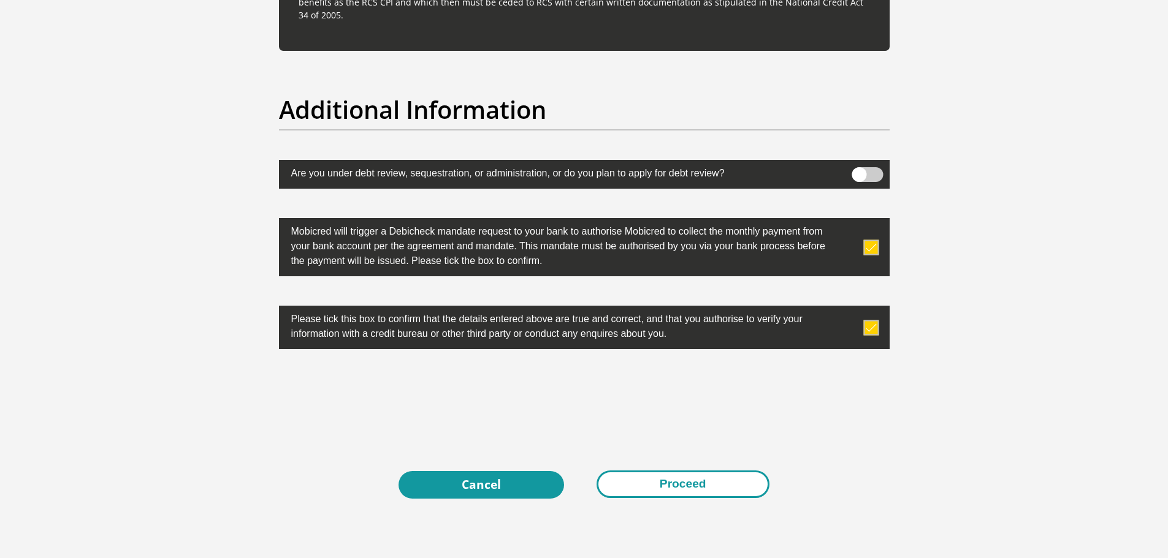
click at [670, 481] on button "Proceed" at bounding box center [682, 485] width 173 height 28
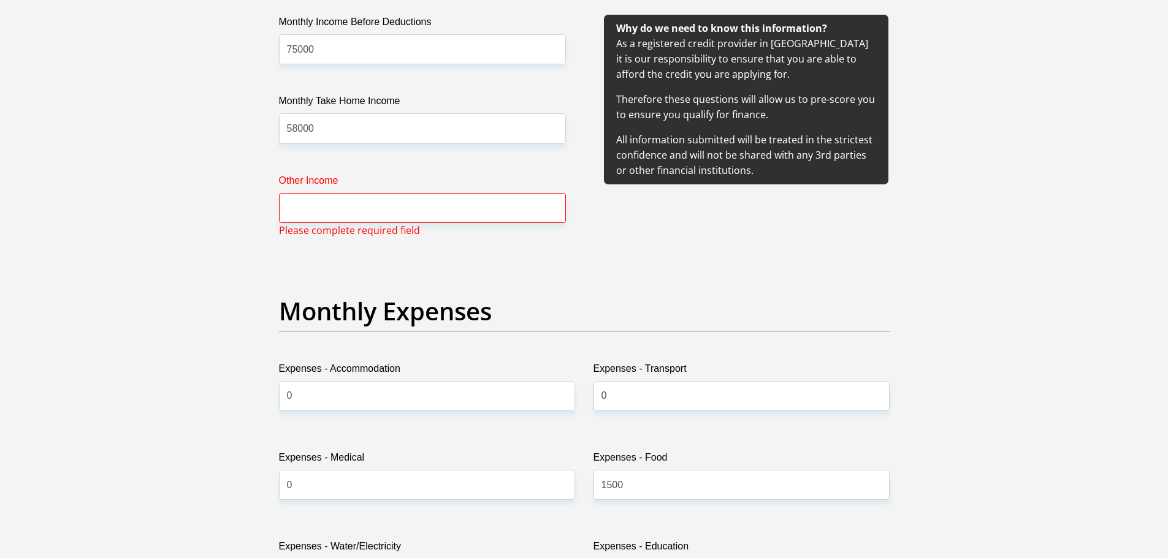
scroll to position [1463, 0]
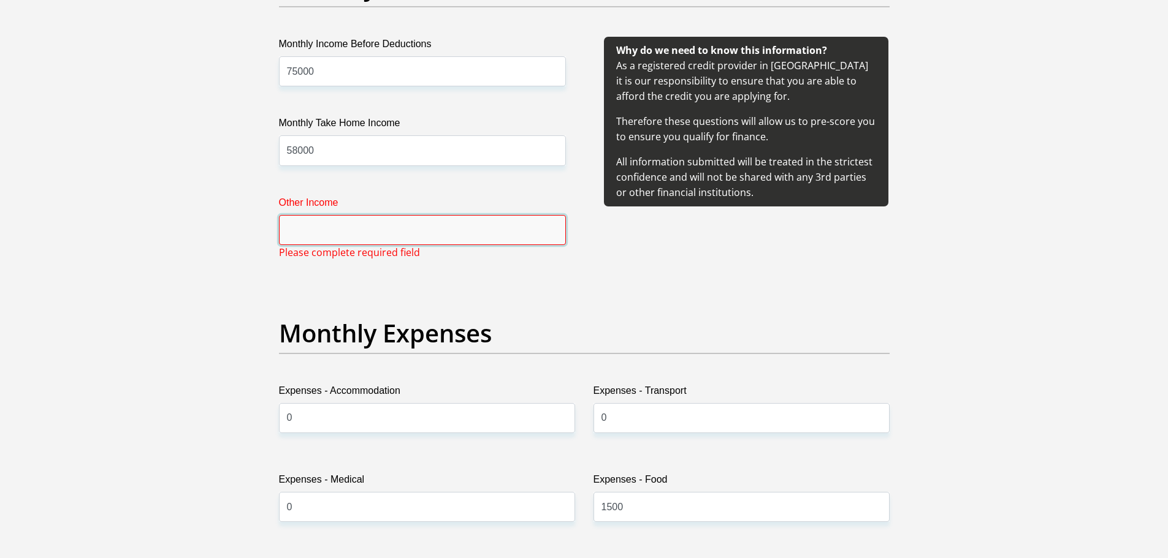
click at [496, 232] on input "Other Income" at bounding box center [422, 230] width 287 height 30
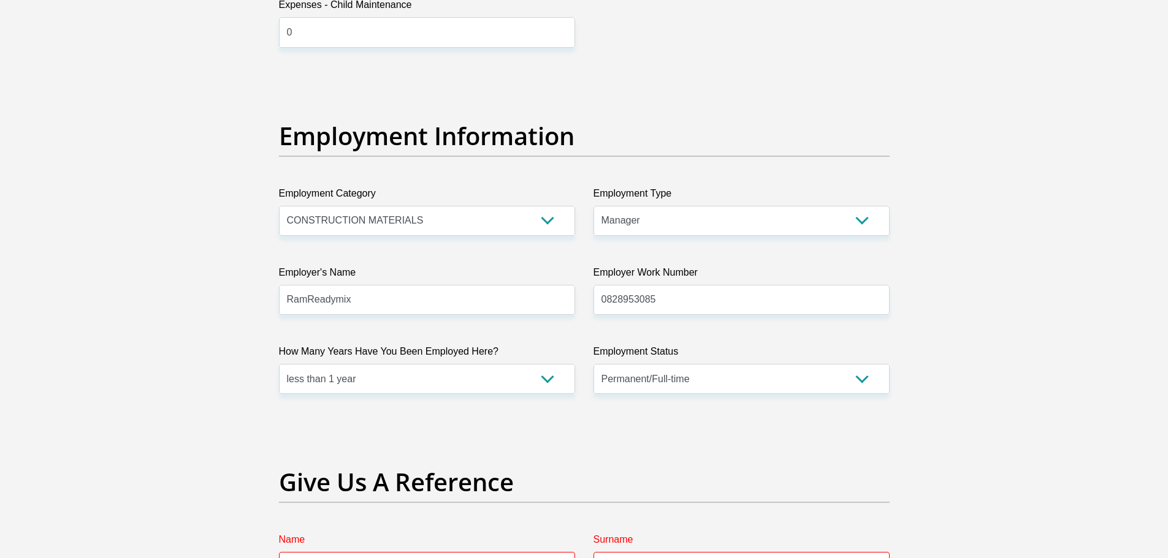
scroll to position [2483, 0]
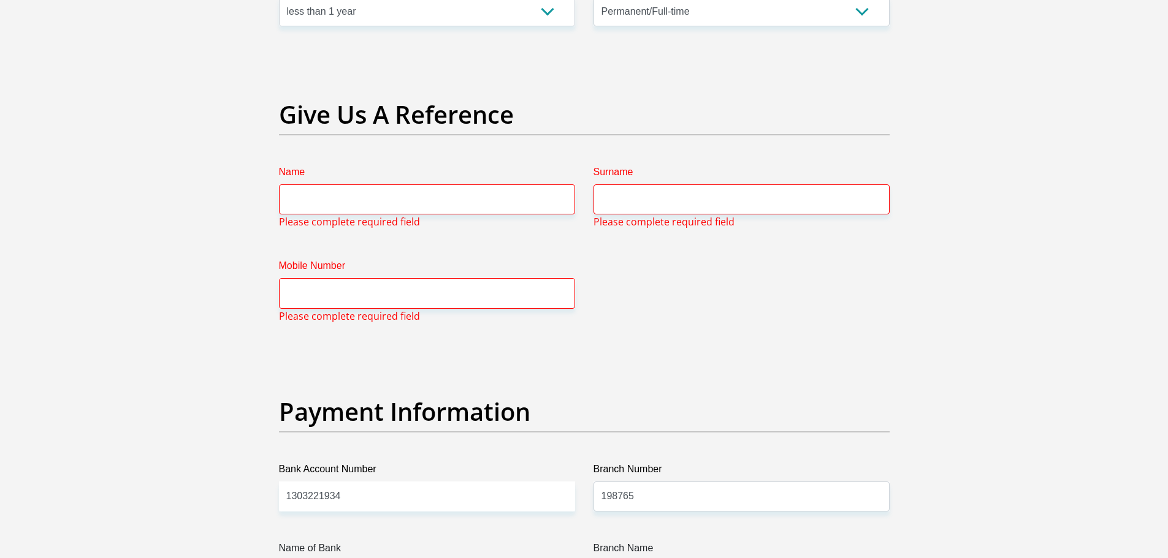
type input "01"
click at [479, 189] on input "Name" at bounding box center [427, 200] width 296 height 30
type input "1"
click at [641, 202] on input "Surname" at bounding box center [741, 200] width 296 height 30
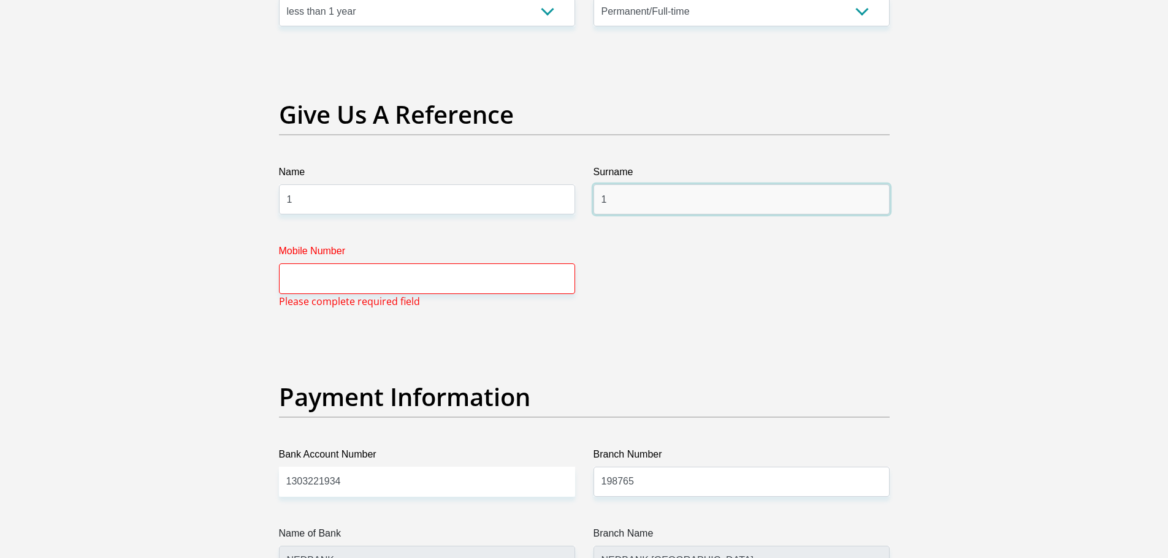
type input "1"
click at [467, 269] on input "Mobile Number" at bounding box center [427, 279] width 296 height 30
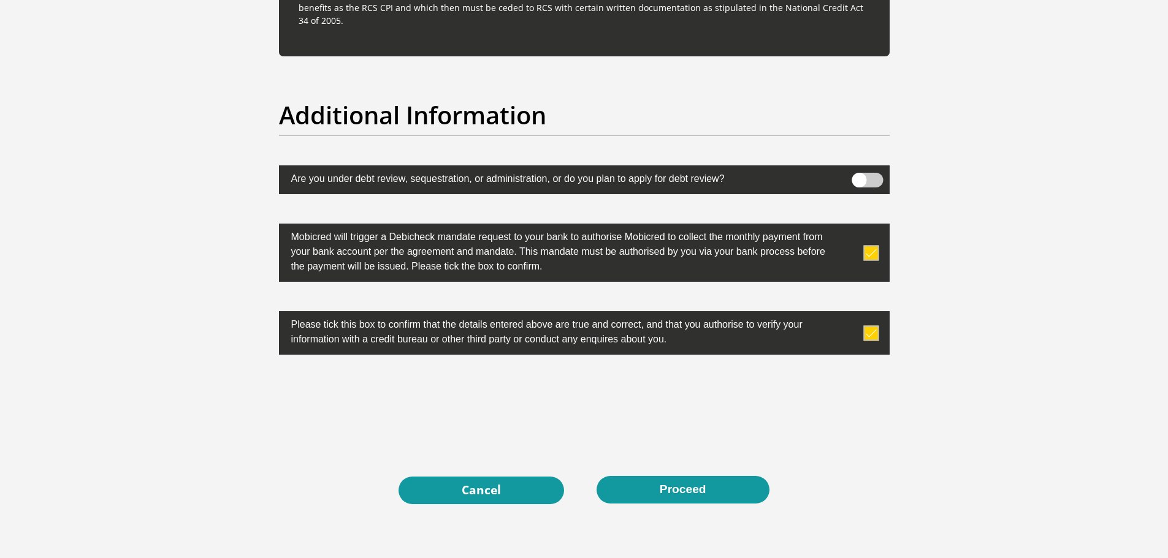
scroll to position [3840, 0]
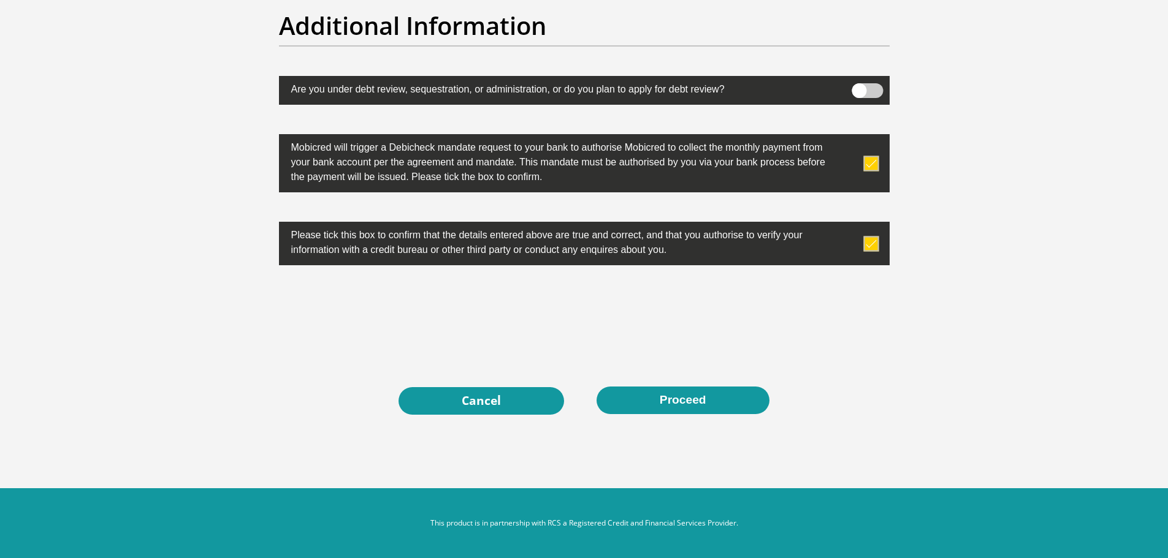
type input "1"
click at [690, 408] on button "Proceed" at bounding box center [682, 401] width 173 height 28
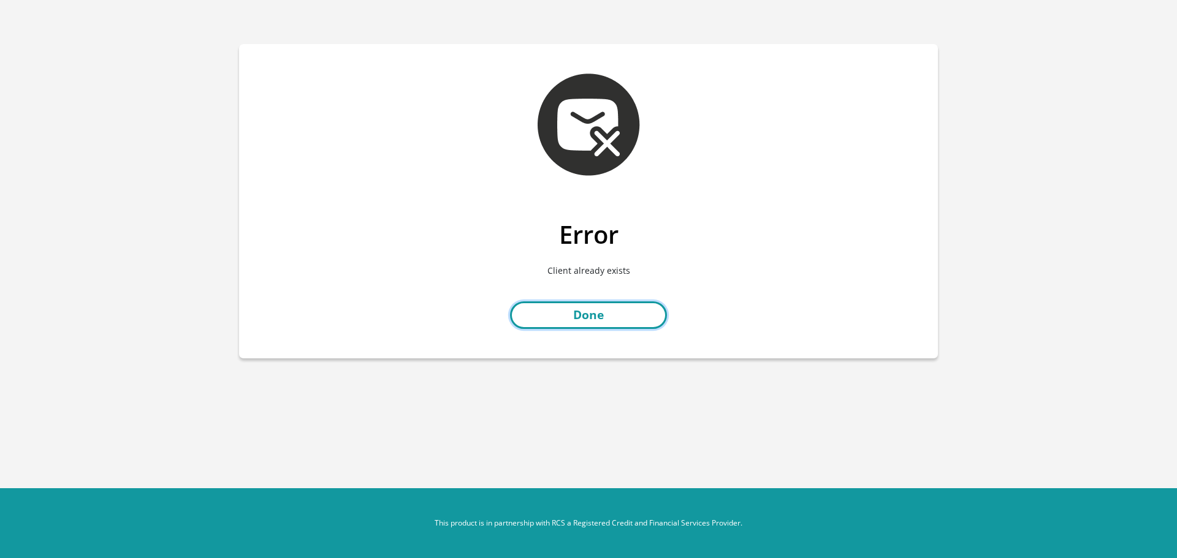
click at [630, 320] on link "Done" at bounding box center [588, 316] width 157 height 28
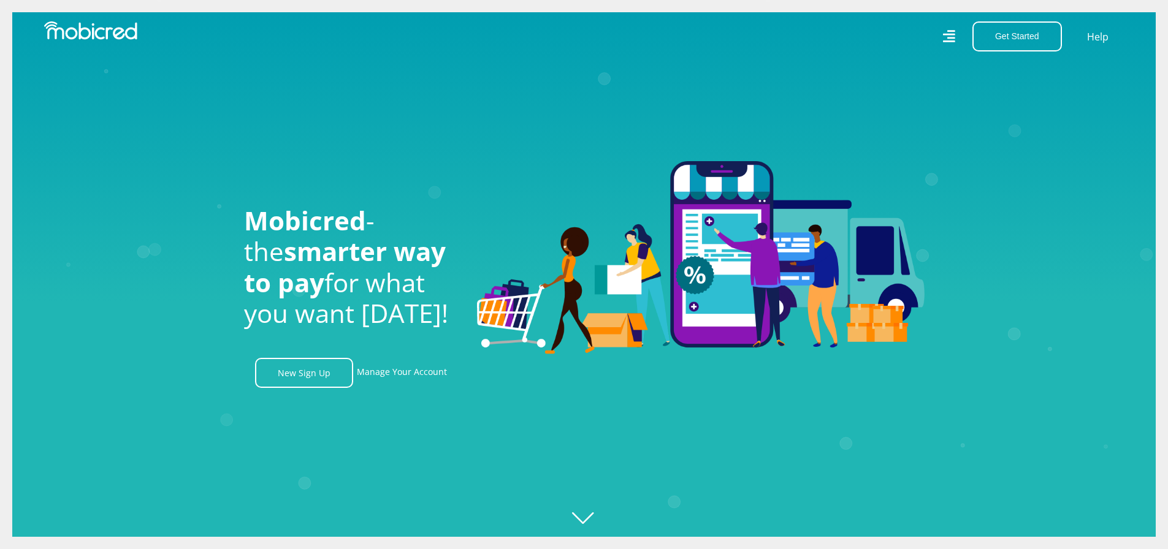
click at [953, 32] on icon at bounding box center [948, 37] width 13 height 18
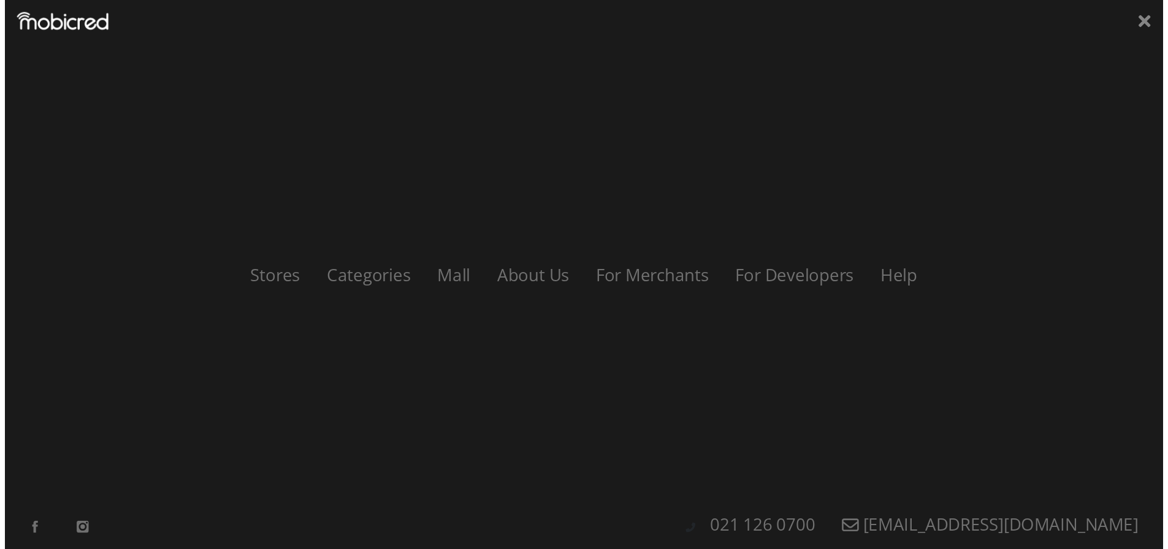
scroll to position [0, 1572]
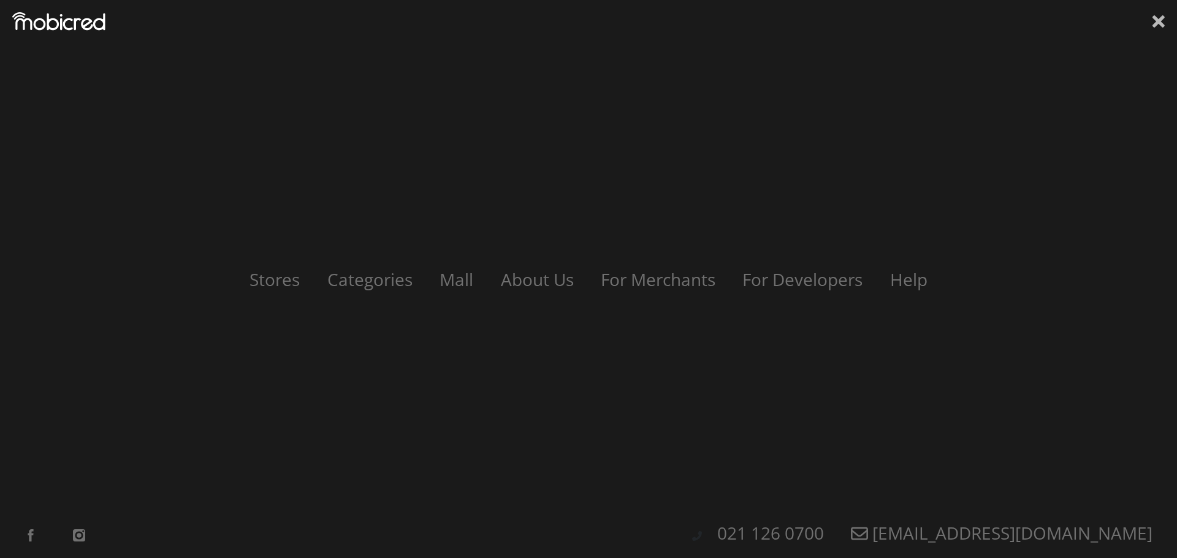
click at [1162, 28] on icon at bounding box center [1158, 21] width 12 height 18
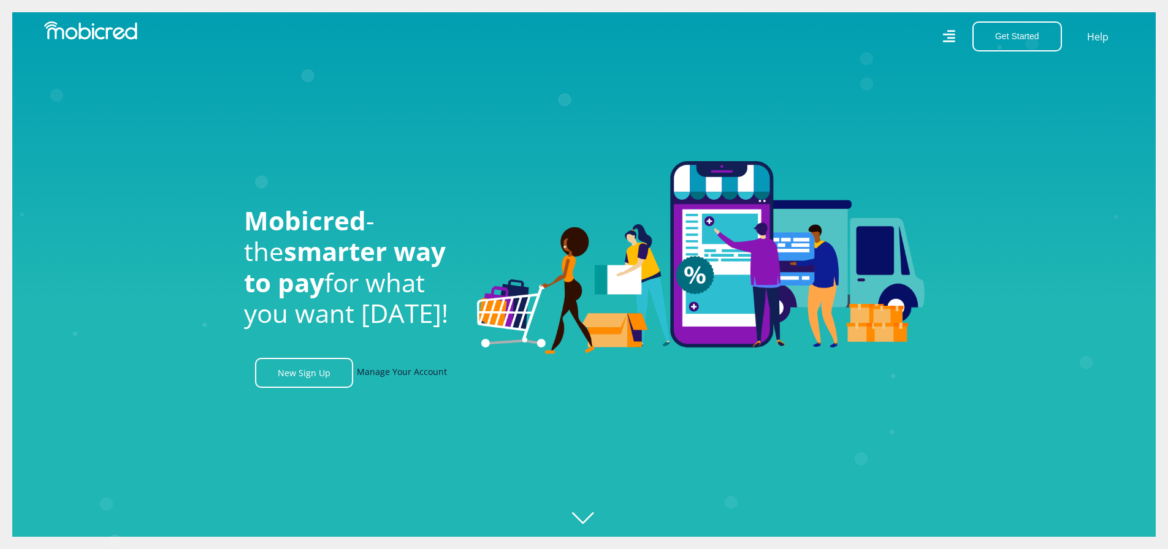
click at [411, 375] on link "Manage Your Account" at bounding box center [402, 373] width 90 height 30
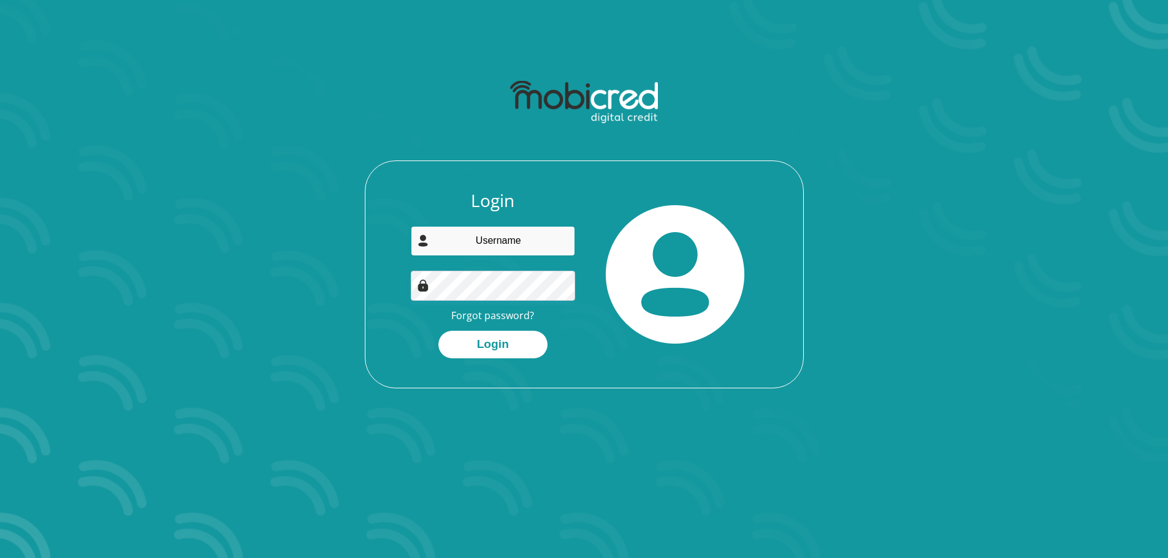
click at [508, 234] on input "email" at bounding box center [493, 241] width 164 height 30
type input "mcdod@live.co.za"
click at [527, 351] on button "Login" at bounding box center [492, 345] width 109 height 28
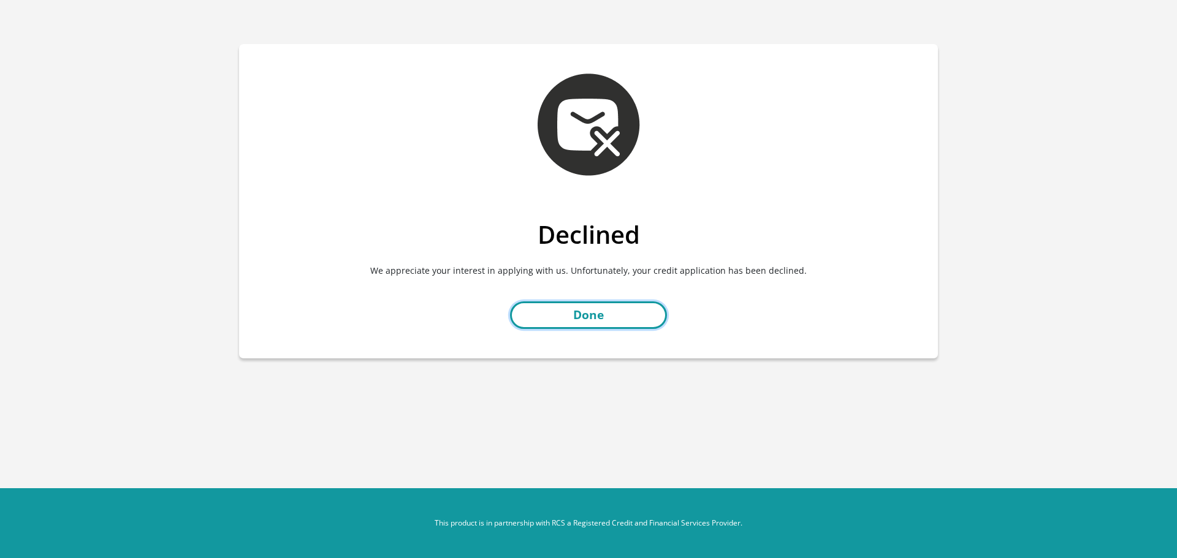
click at [617, 318] on link "Done" at bounding box center [588, 316] width 157 height 28
